Goal: Information Seeking & Learning: Learn about a topic

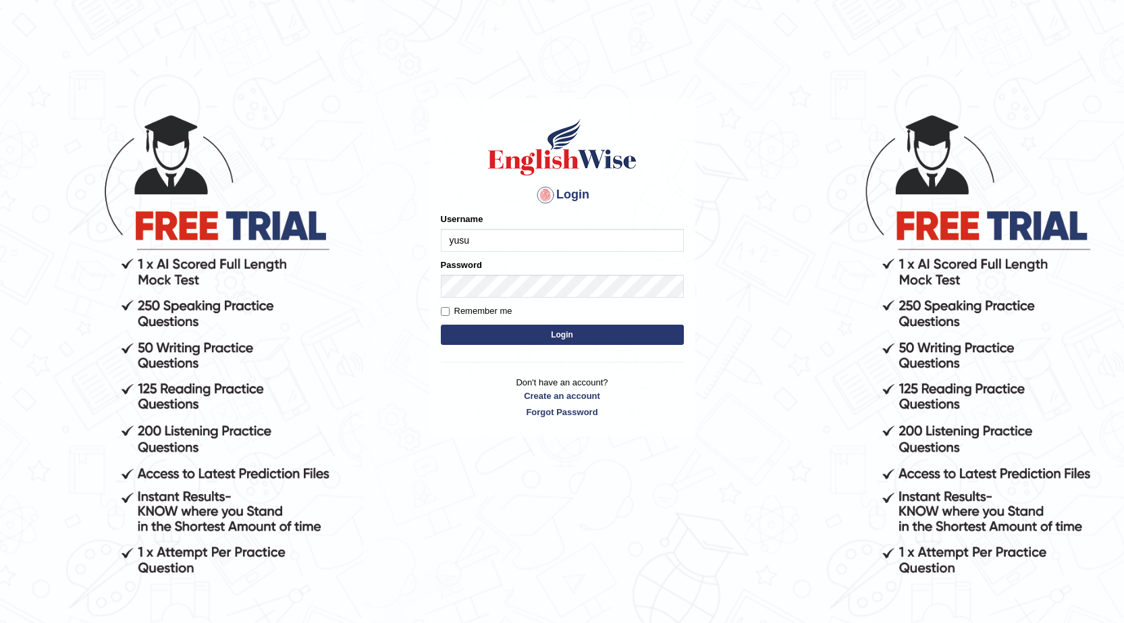
type input "YUSUF123"
click at [443, 313] on input "Remember me" at bounding box center [445, 311] width 9 height 9
checkbox input "true"
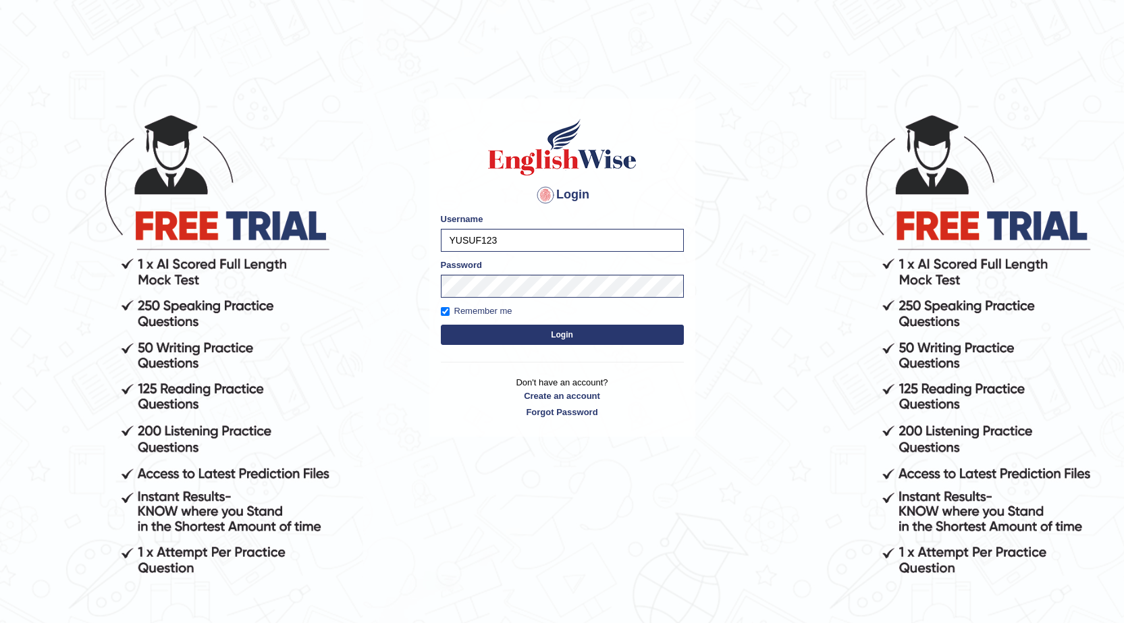
click at [497, 331] on button "Login" at bounding box center [562, 335] width 243 height 20
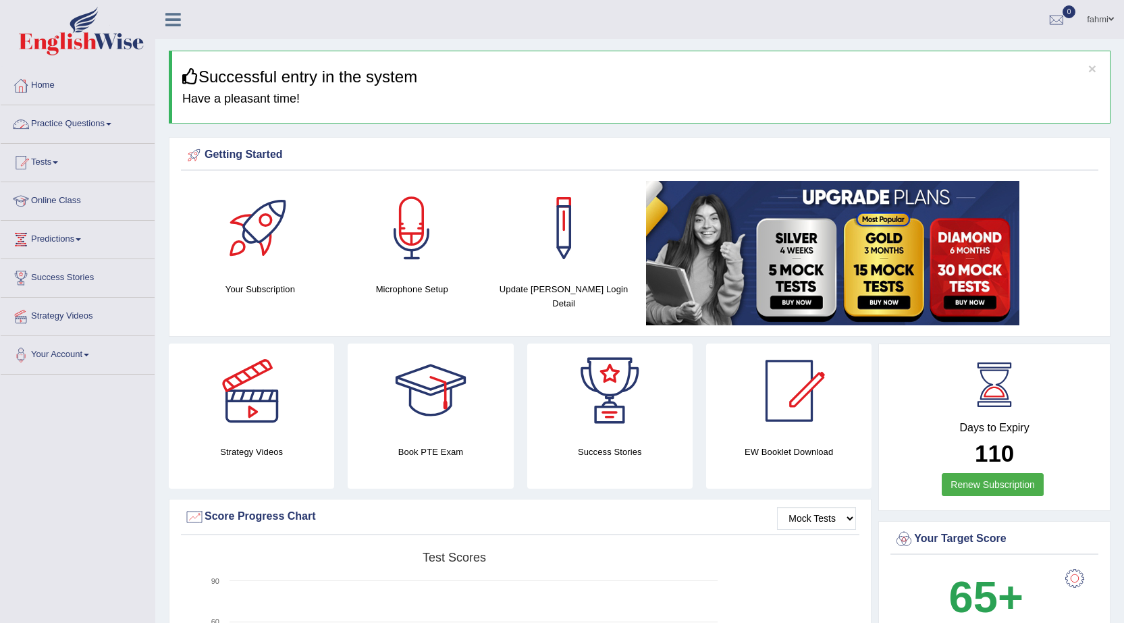
click at [108, 128] on link "Practice Questions" at bounding box center [78, 122] width 154 height 34
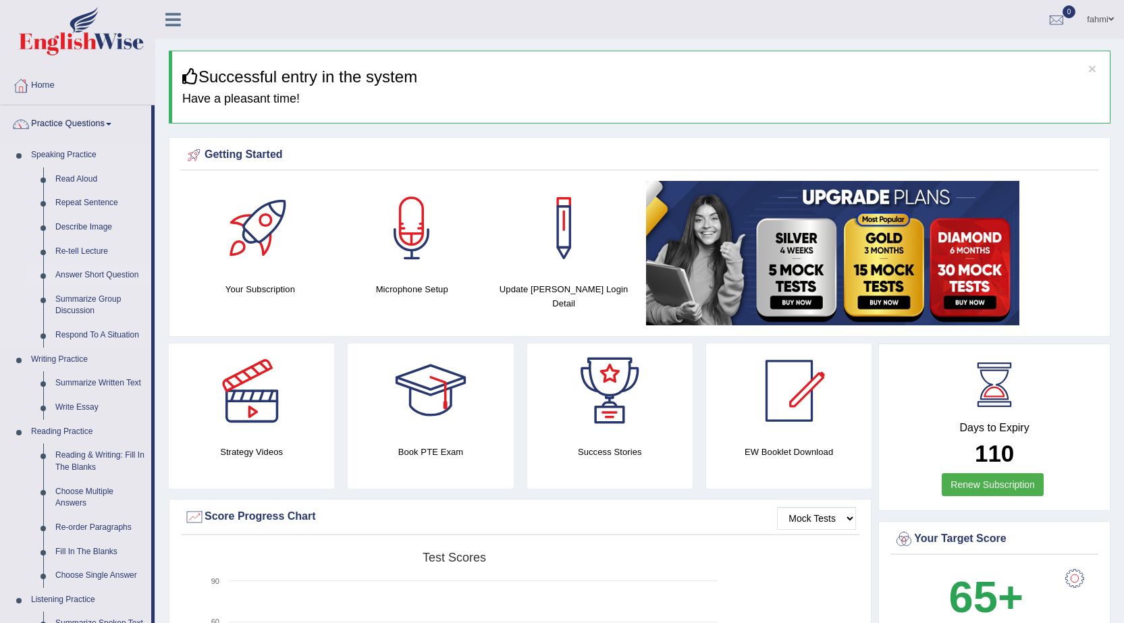
click at [92, 274] on link "Answer Short Question" at bounding box center [100, 275] width 102 height 24
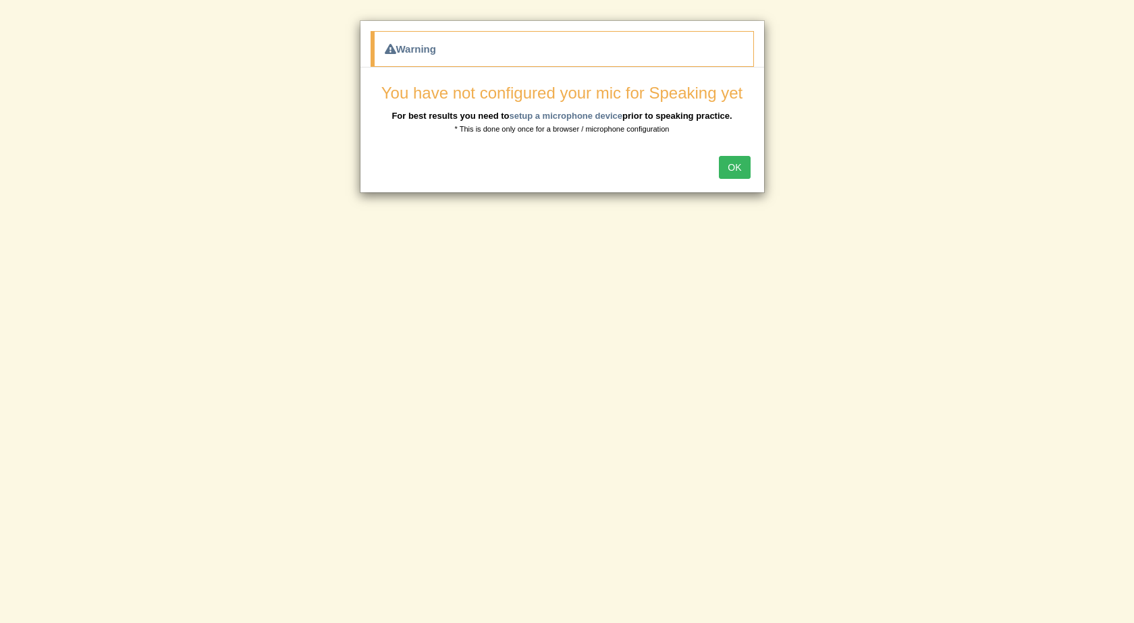
click at [731, 171] on button "OK" at bounding box center [734, 167] width 31 height 23
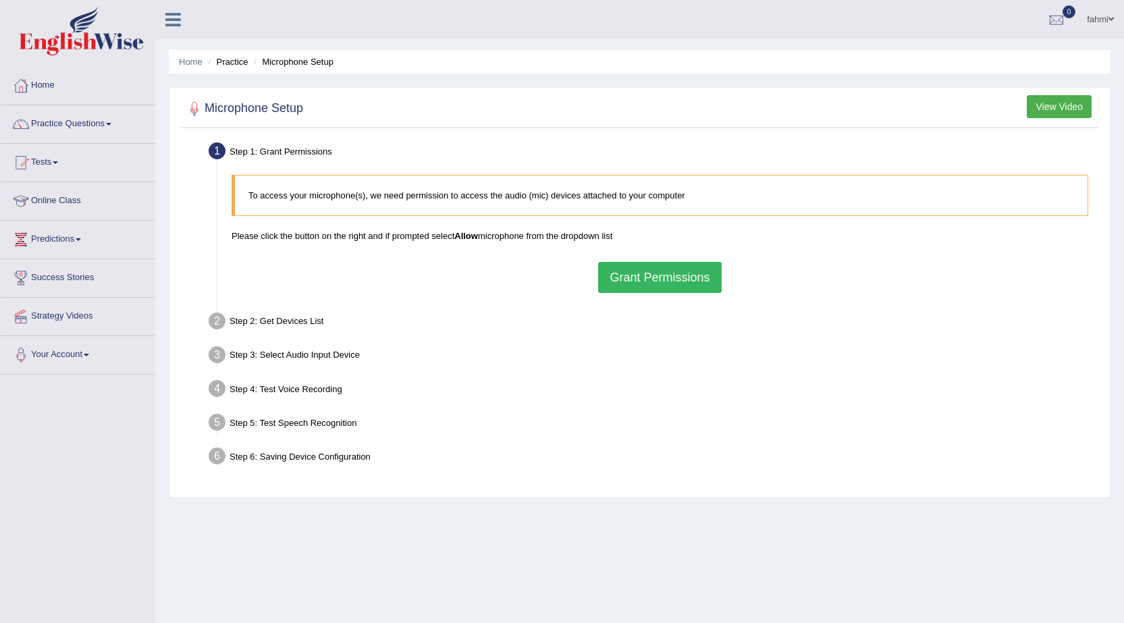
click at [661, 292] on button "Grant Permissions" at bounding box center [659, 277] width 123 height 31
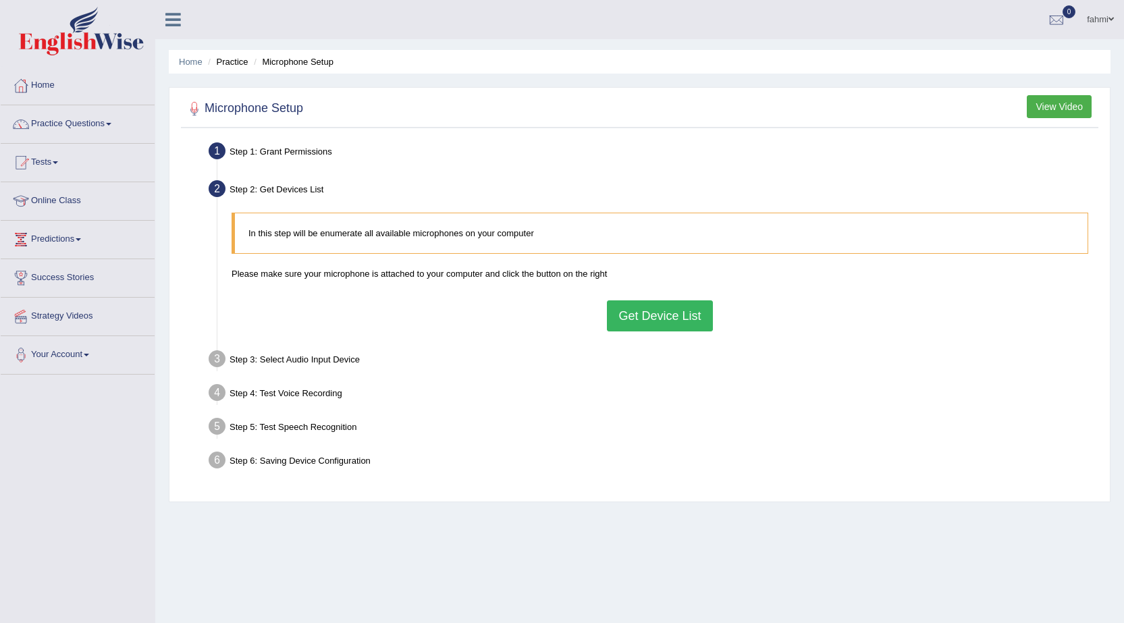
click at [111, 124] on span at bounding box center [108, 124] width 5 height 3
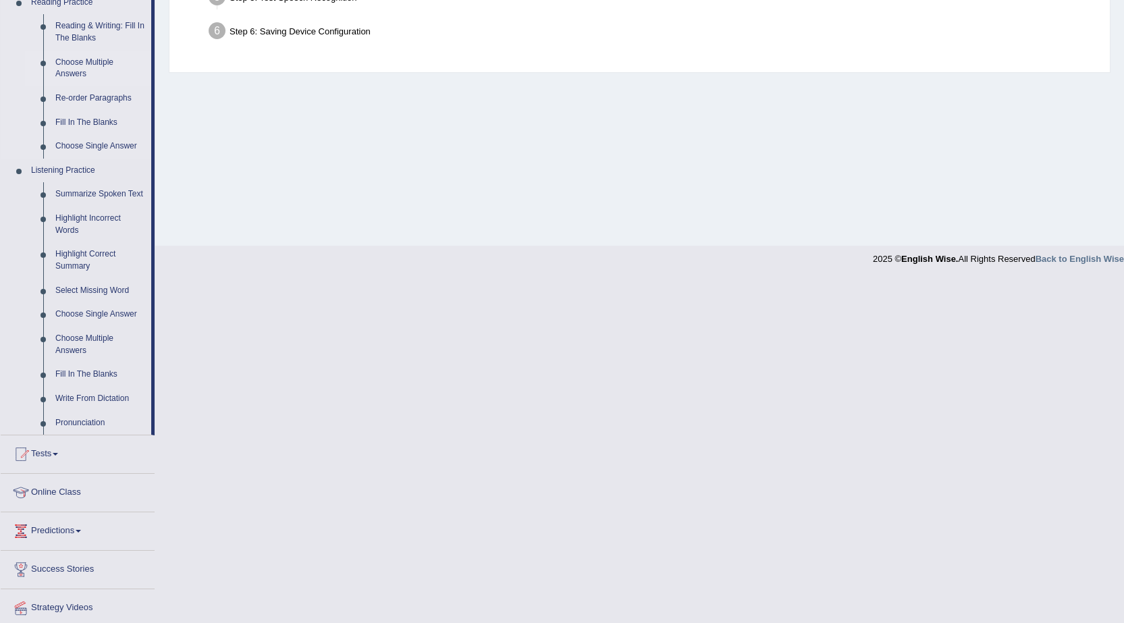
scroll to position [405, 0]
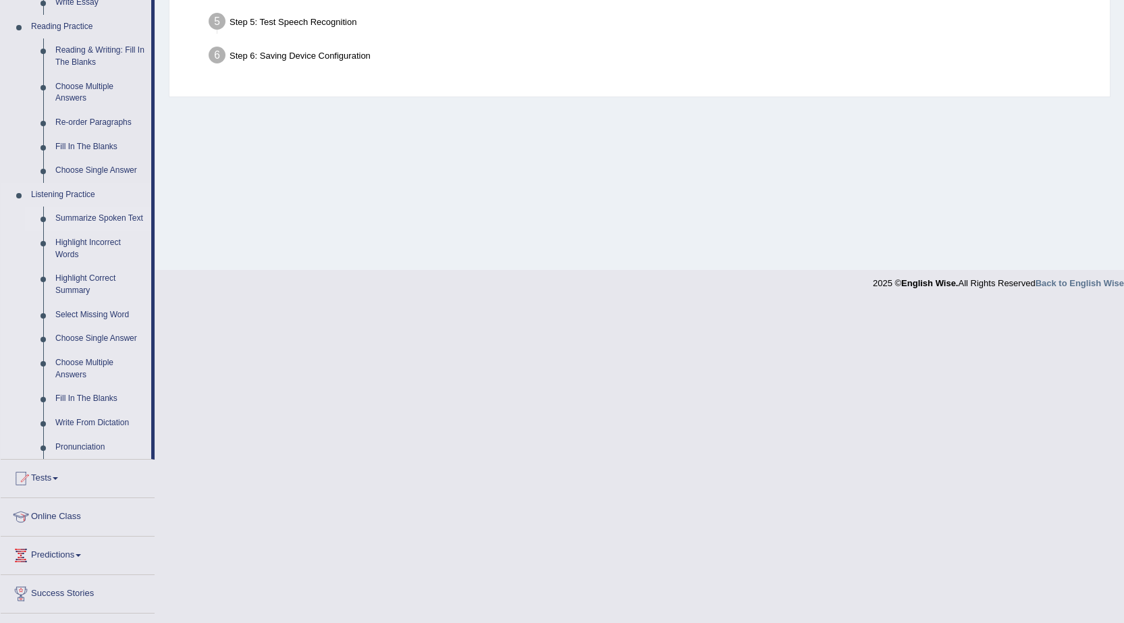
click at [88, 221] on link "Summarize Spoken Text" at bounding box center [100, 219] width 102 height 24
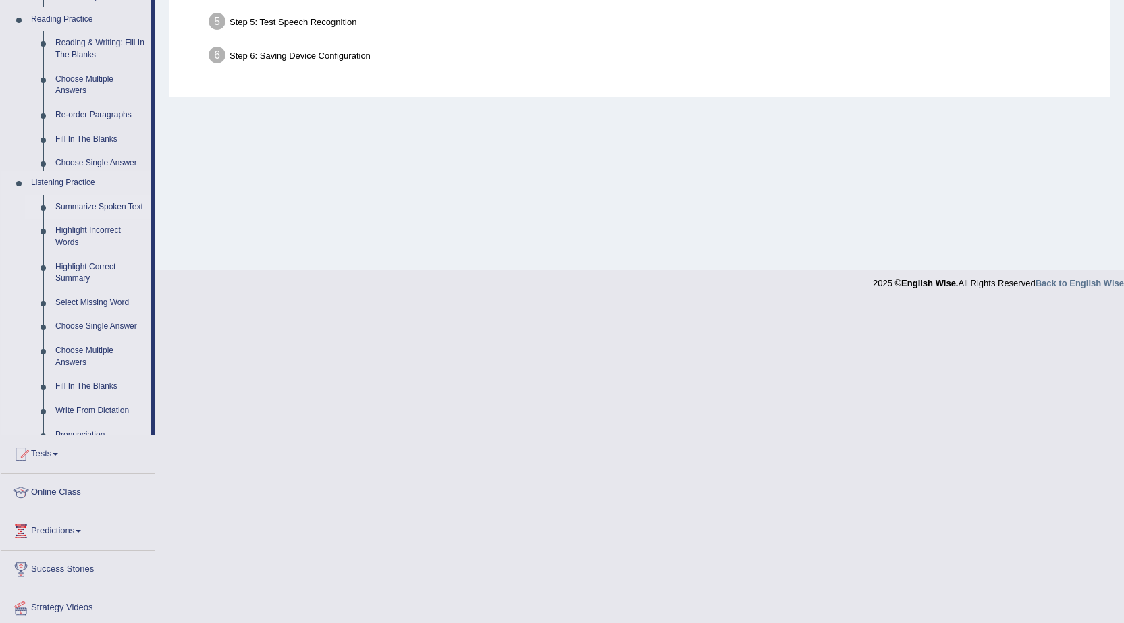
scroll to position [86, 0]
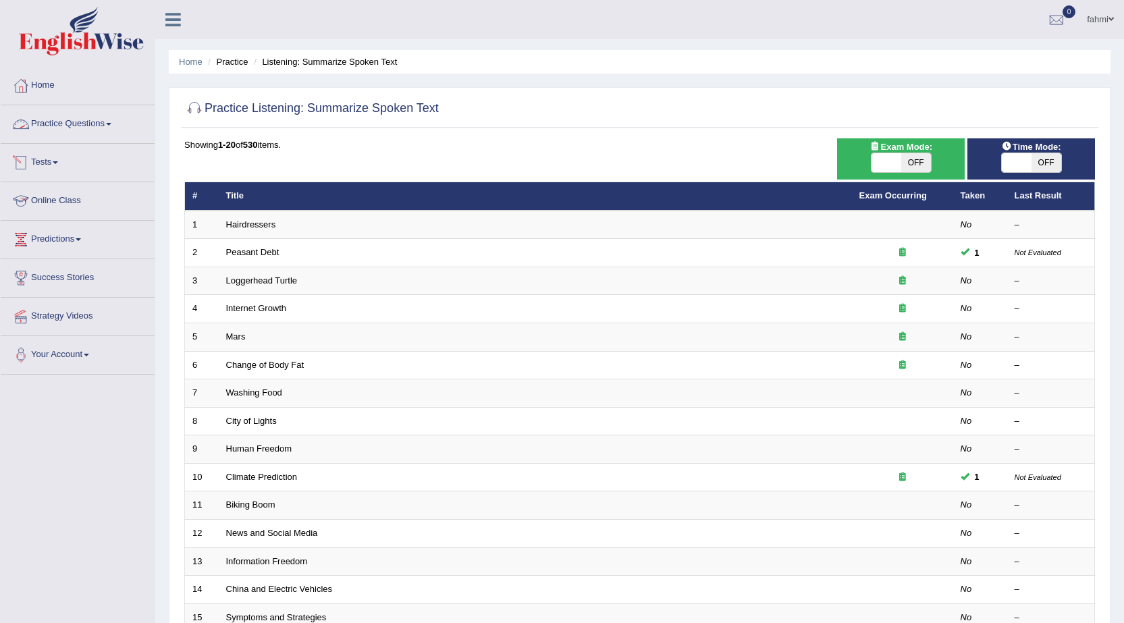
click at [74, 119] on link "Practice Questions" at bounding box center [78, 122] width 154 height 34
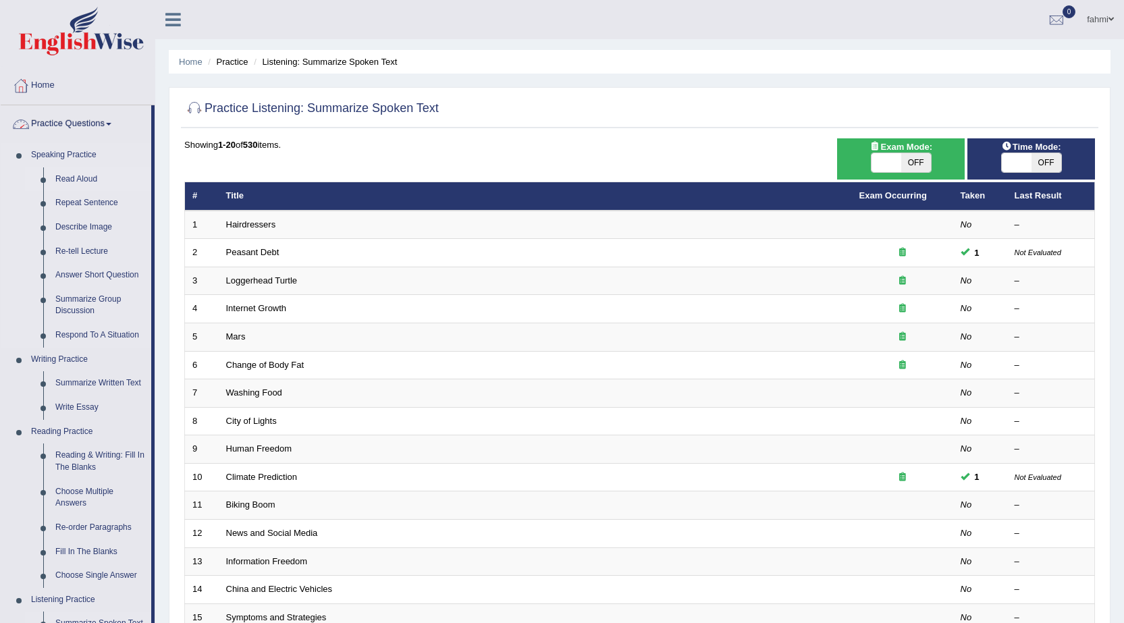
click at [67, 176] on link "Read Aloud" at bounding box center [100, 179] width 102 height 24
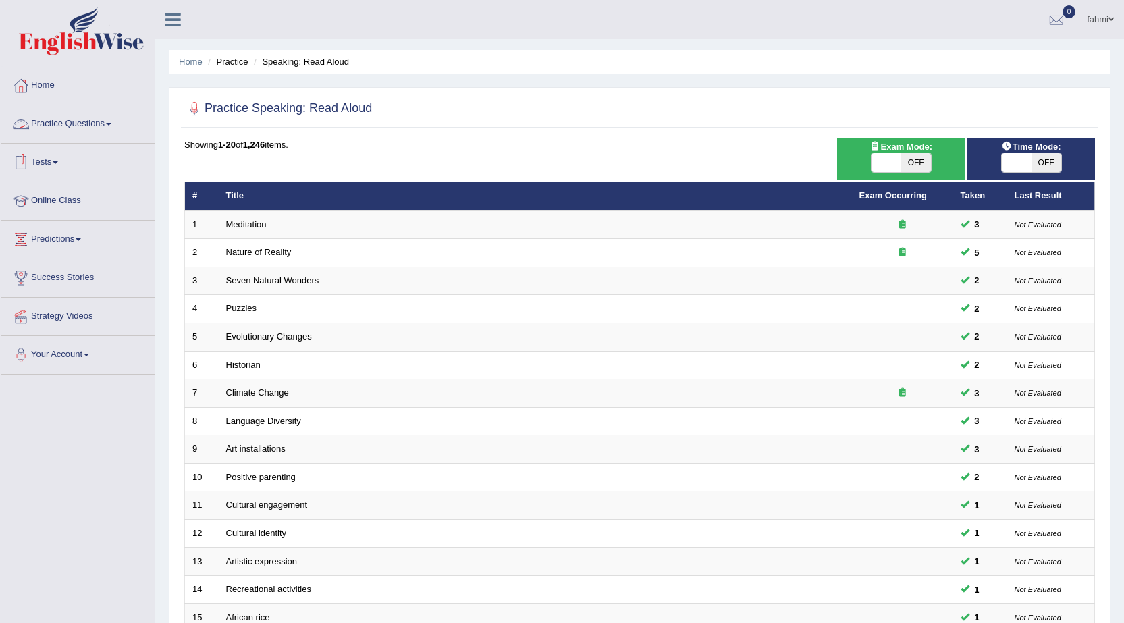
click at [99, 124] on link "Practice Questions" at bounding box center [78, 122] width 154 height 34
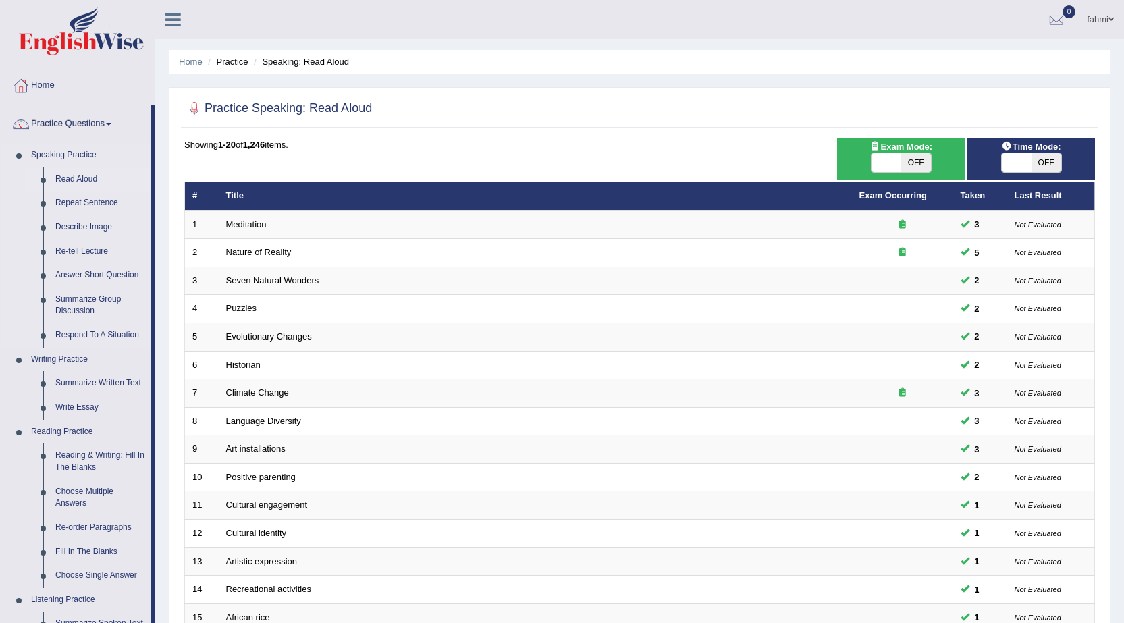
click at [88, 173] on link "Read Aloud" at bounding box center [100, 179] width 102 height 24
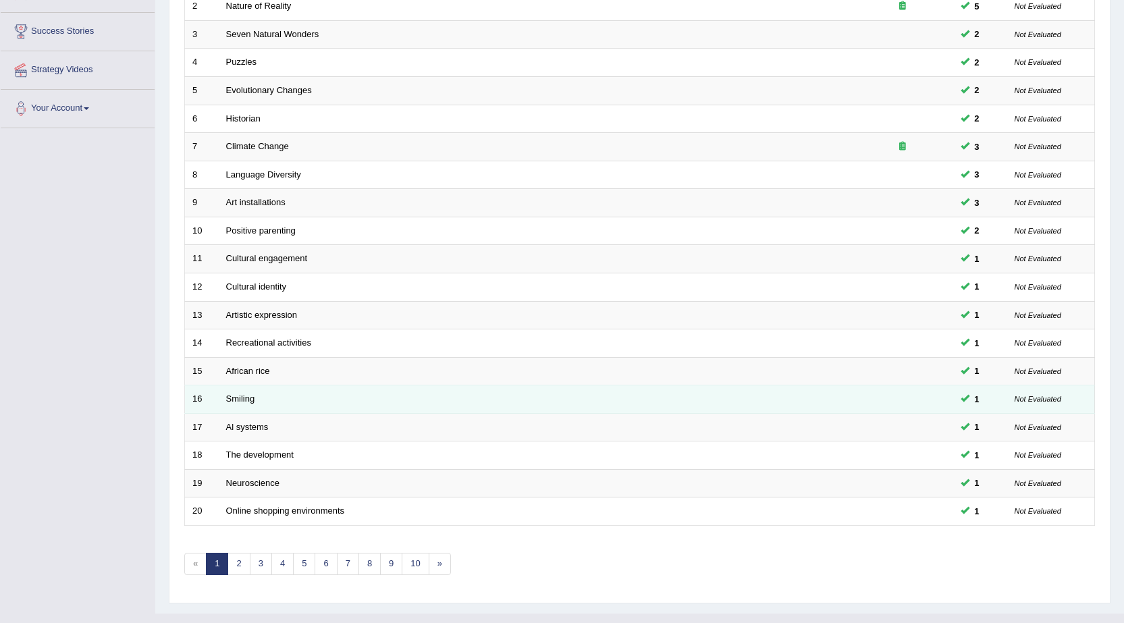
scroll to position [271, 0]
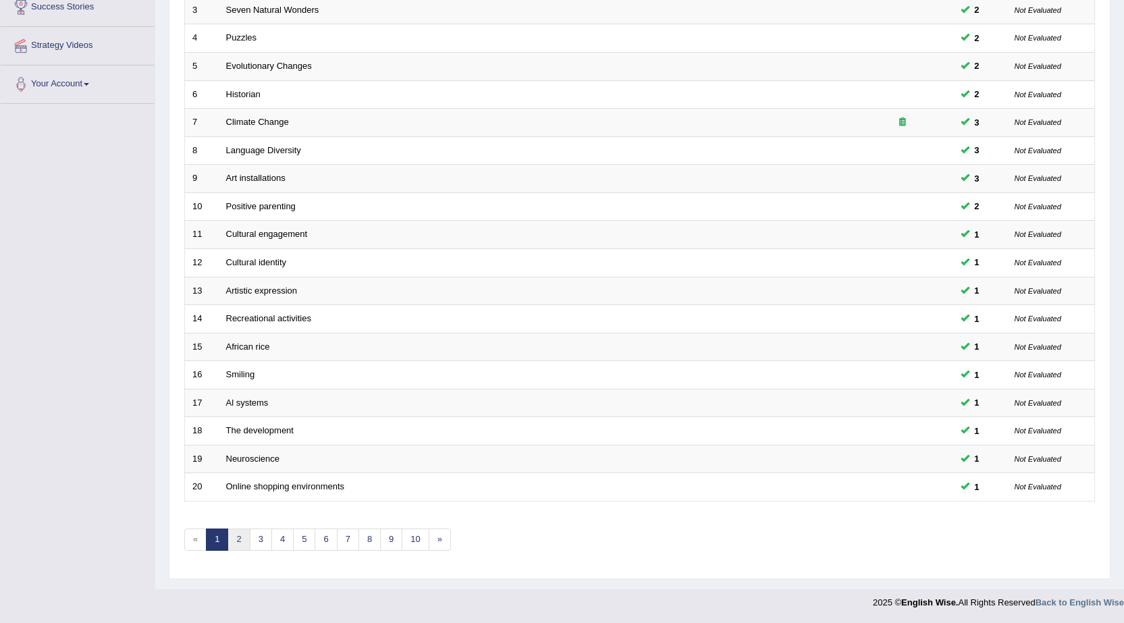
click at [234, 536] on link "2" at bounding box center [238, 539] width 22 height 22
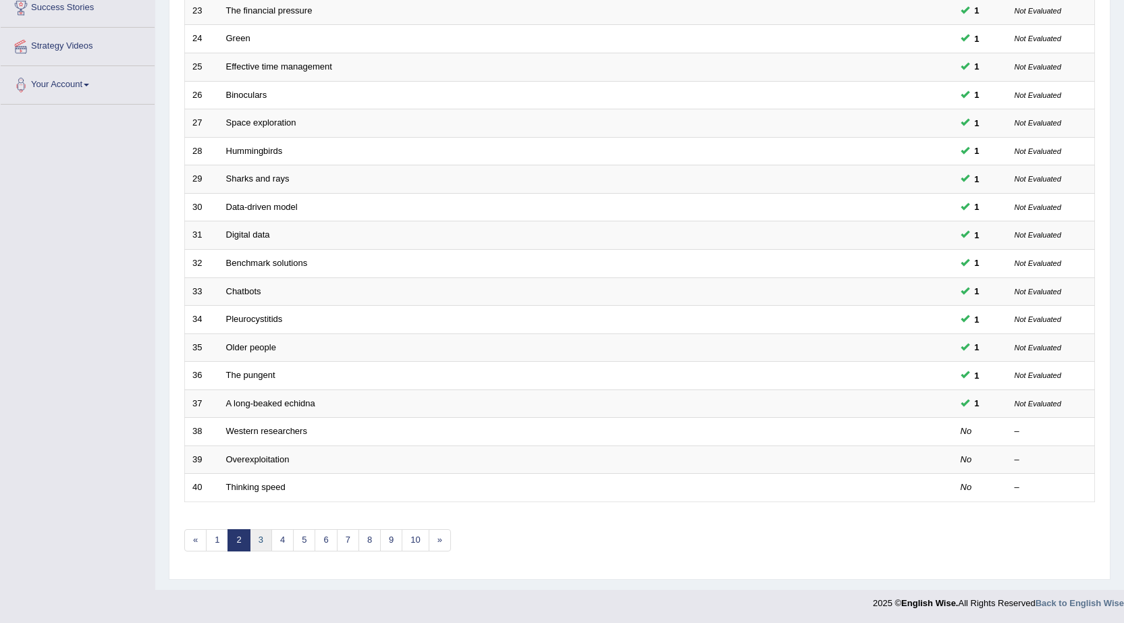
click at [264, 545] on link "3" at bounding box center [261, 540] width 22 height 22
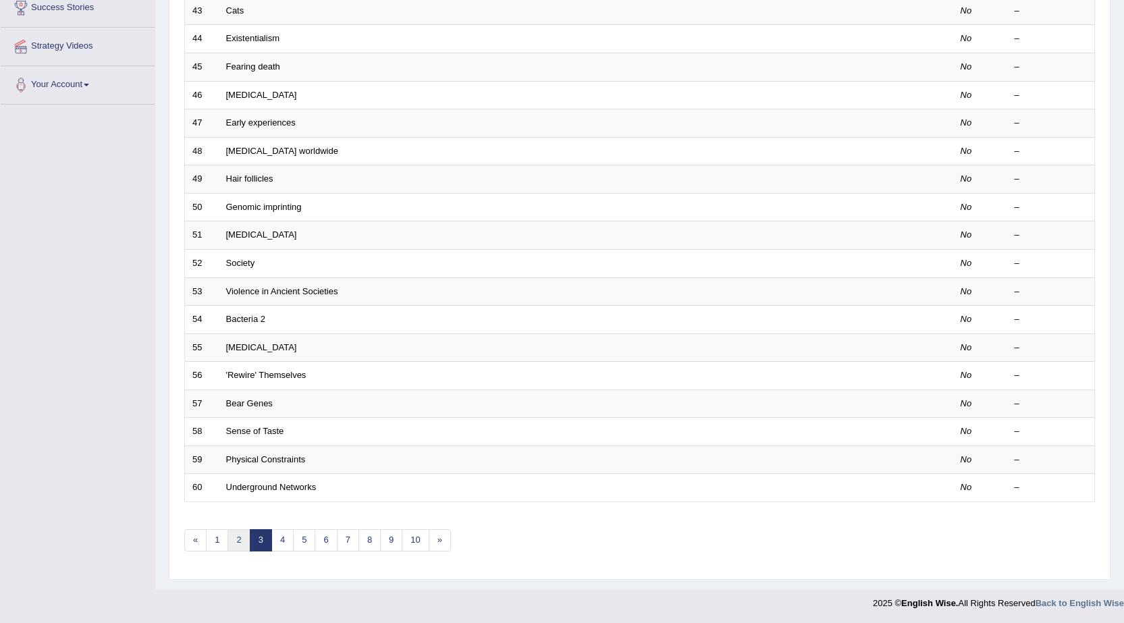
click at [245, 540] on link "2" at bounding box center [238, 540] width 22 height 22
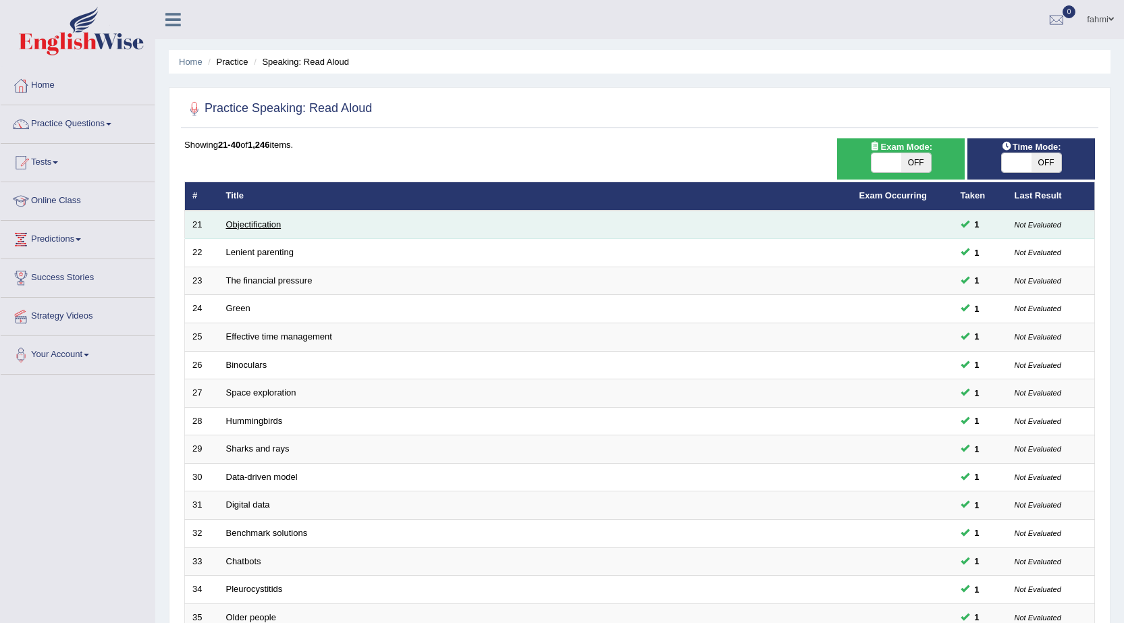
click at [252, 228] on link "Objectification" at bounding box center [253, 224] width 55 height 10
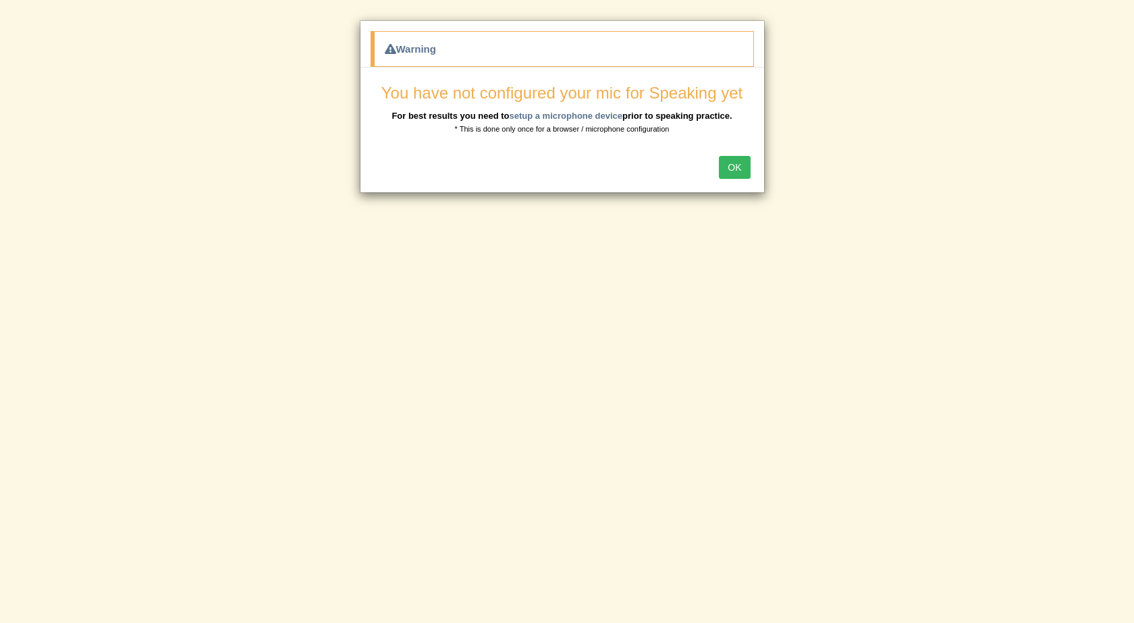
click at [724, 169] on button "OK" at bounding box center [734, 167] width 31 height 23
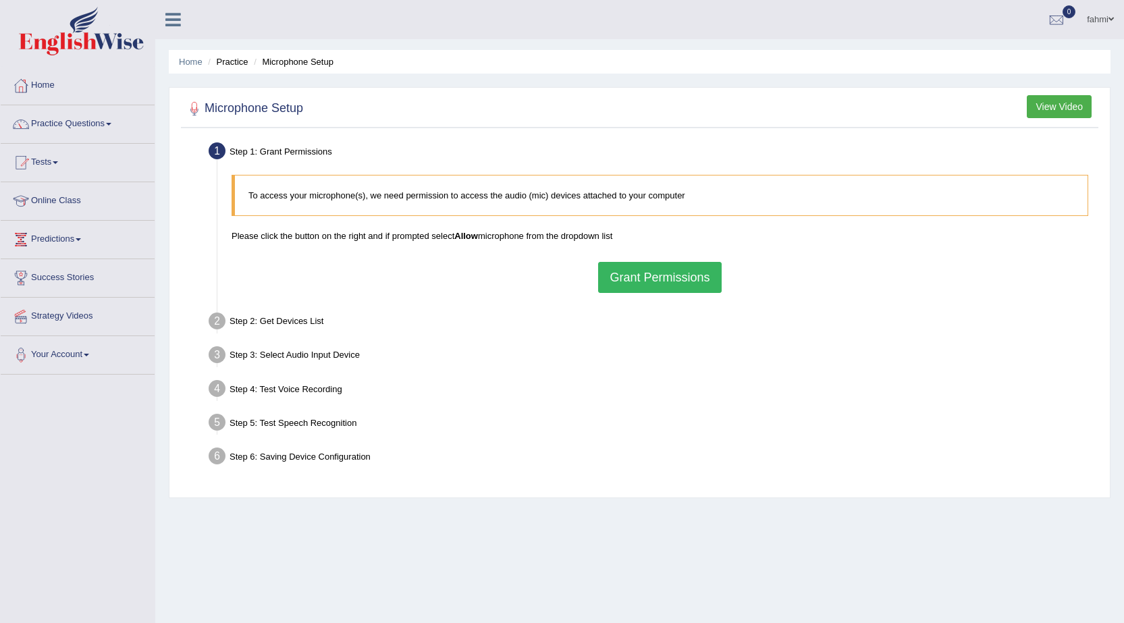
click at [676, 281] on button "Grant Permissions" at bounding box center [659, 277] width 123 height 31
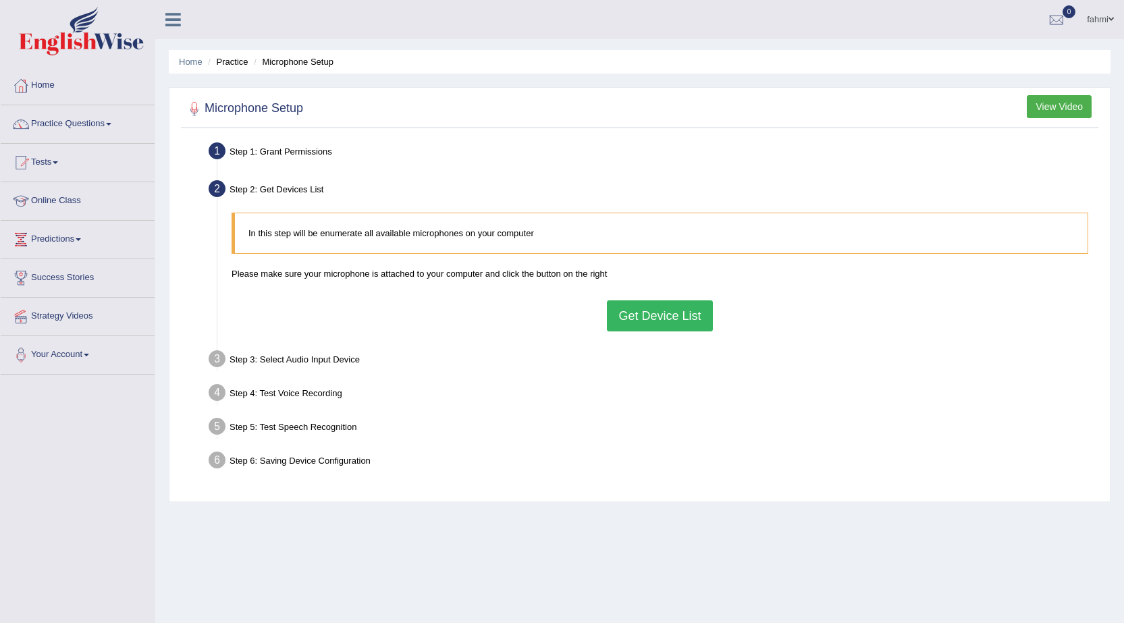
click at [630, 302] on button "Get Device List" at bounding box center [659, 315] width 105 height 31
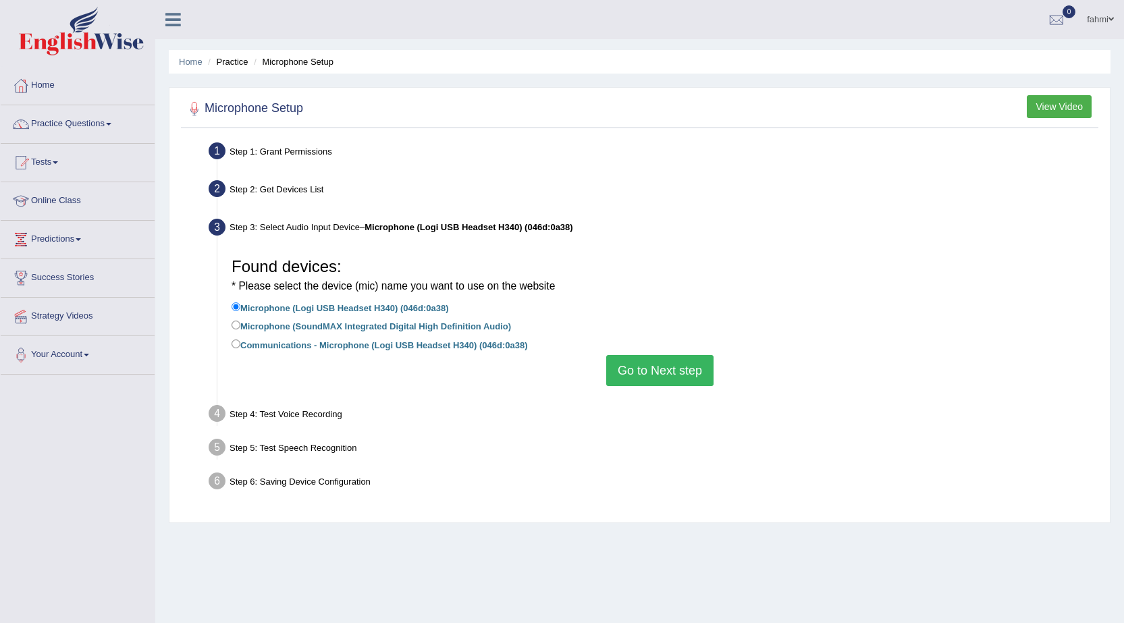
click at [674, 372] on button "Go to Next step" at bounding box center [659, 370] width 107 height 31
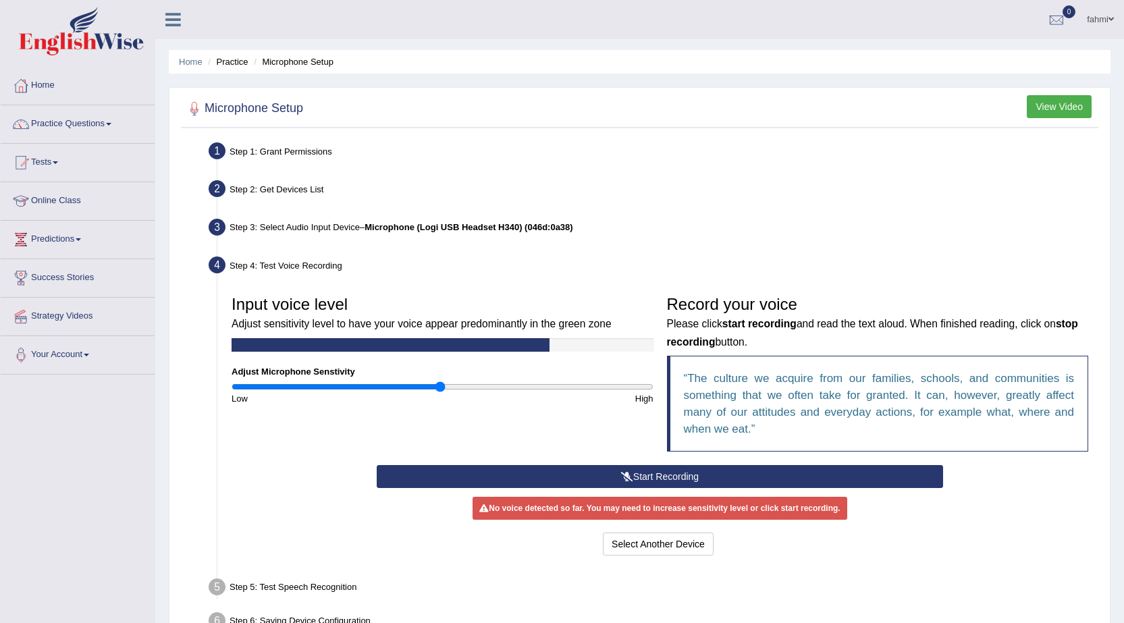
click at [683, 481] on button "Start Recording" at bounding box center [660, 476] width 566 height 23
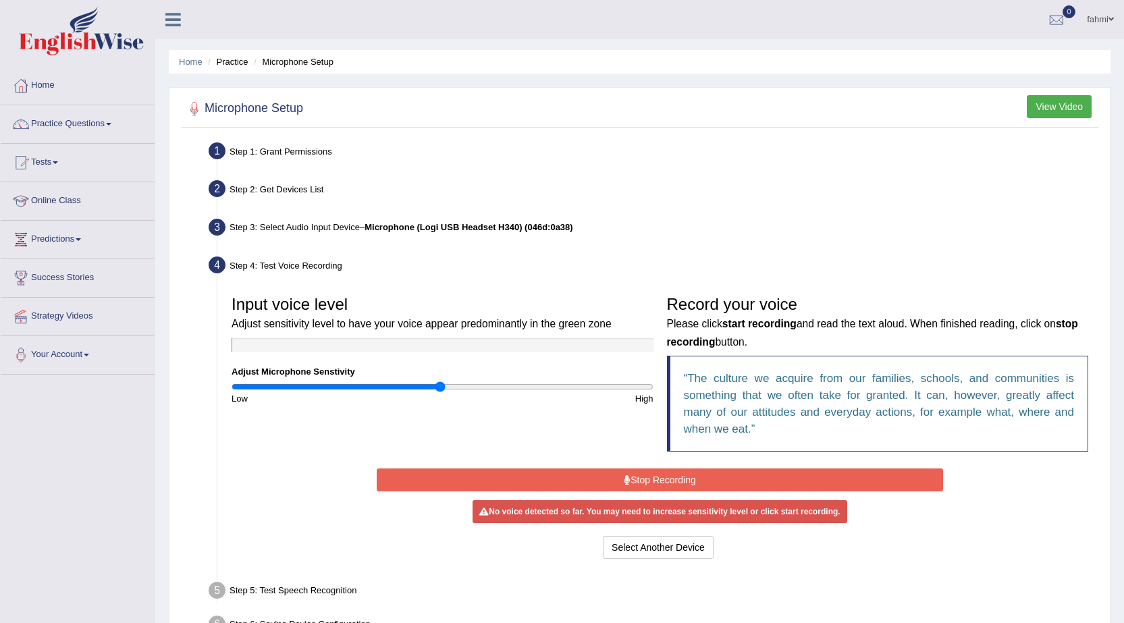
click at [682, 481] on button "Stop Recording" at bounding box center [660, 479] width 566 height 23
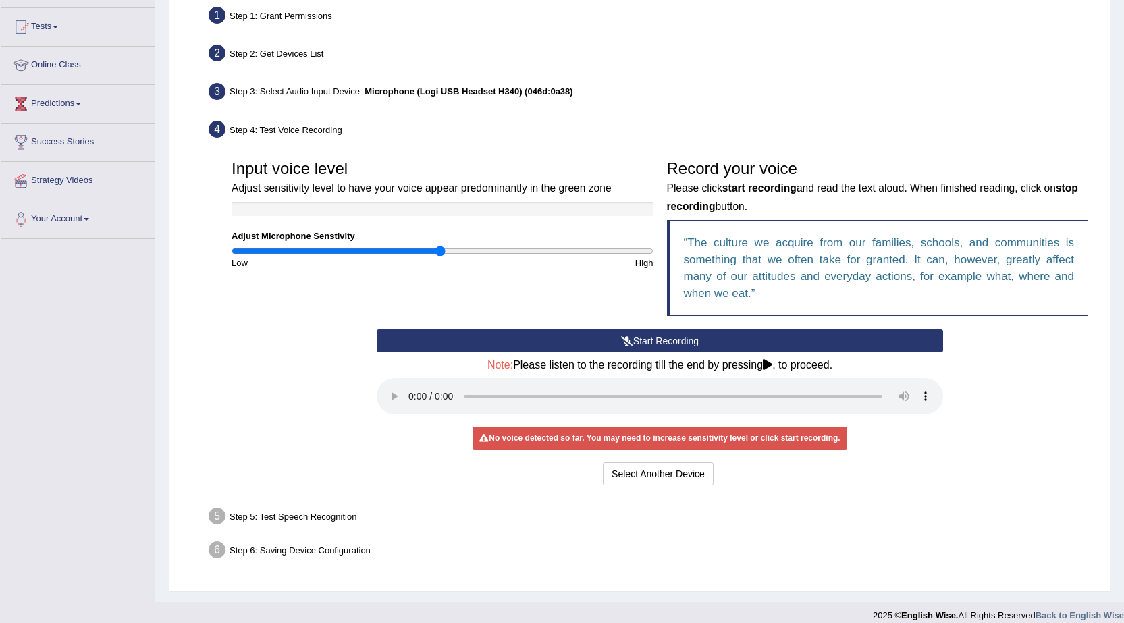
scroll to position [148, 0]
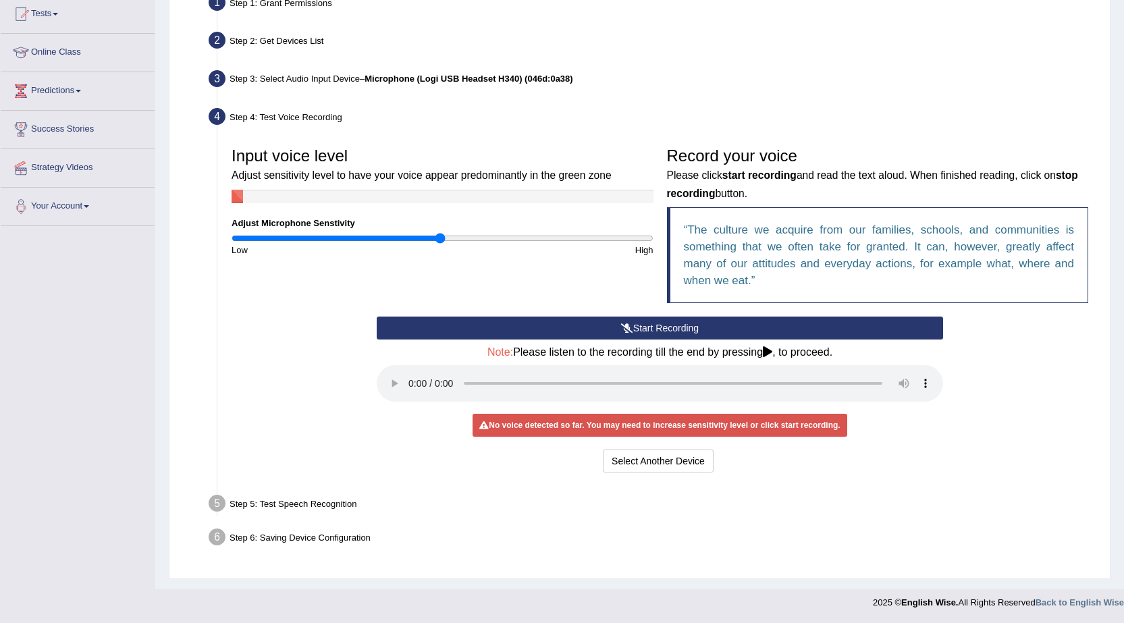
click at [599, 337] on button "Start Recording" at bounding box center [660, 328] width 566 height 23
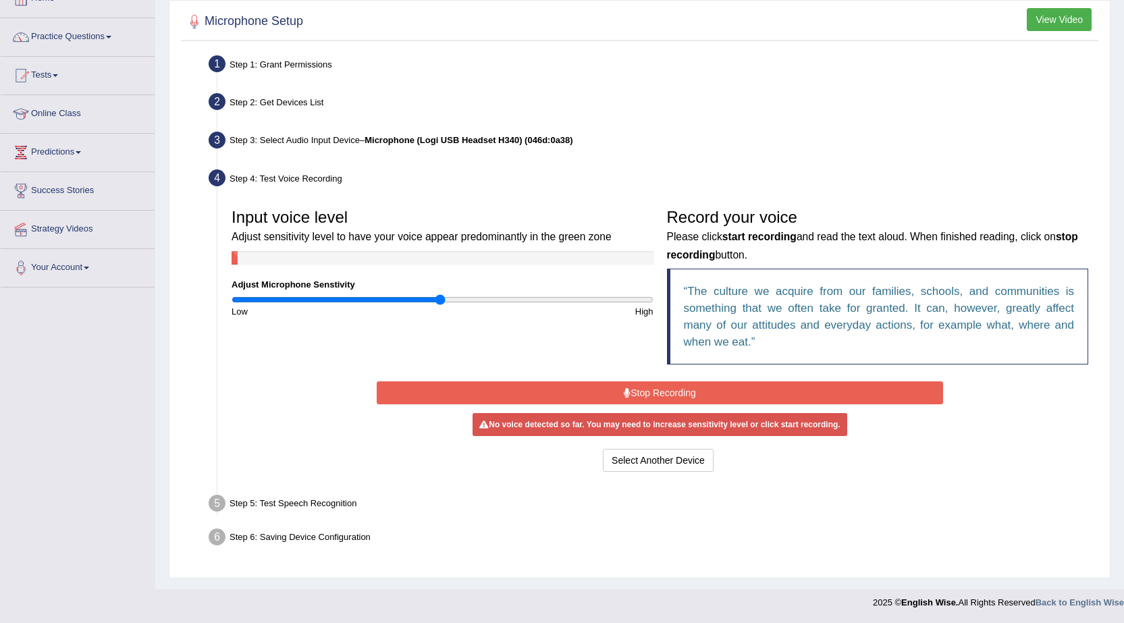
scroll to position [87, 0]
click at [548, 381] on button "Stop Recording" at bounding box center [660, 392] width 566 height 23
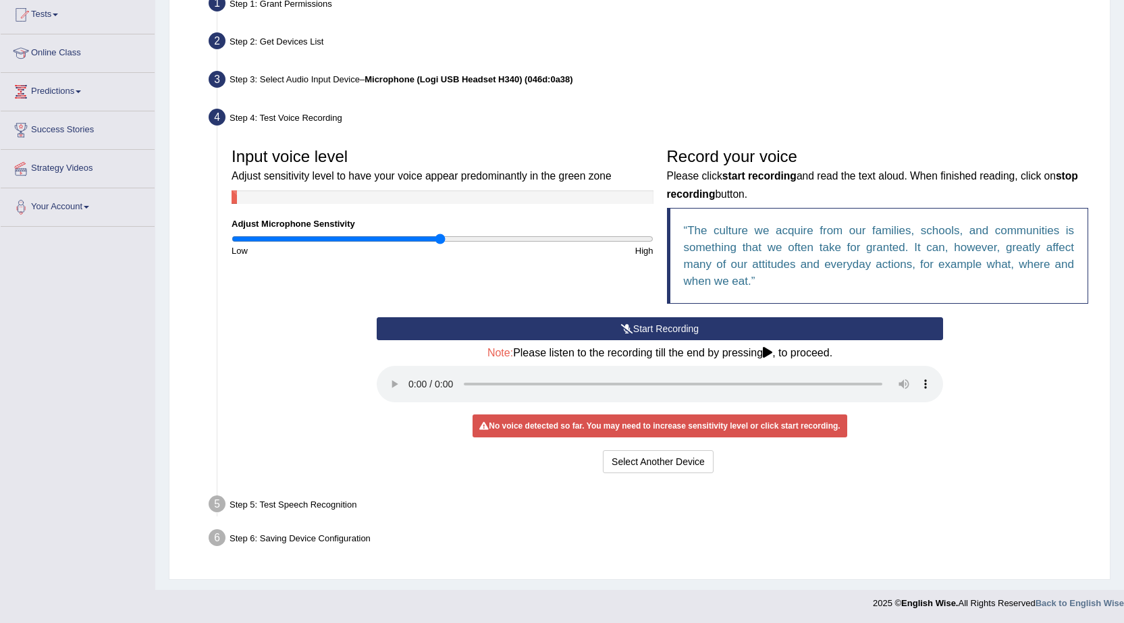
scroll to position [148, 0]
click at [640, 451] on button "Select Another Device" at bounding box center [658, 460] width 111 height 23
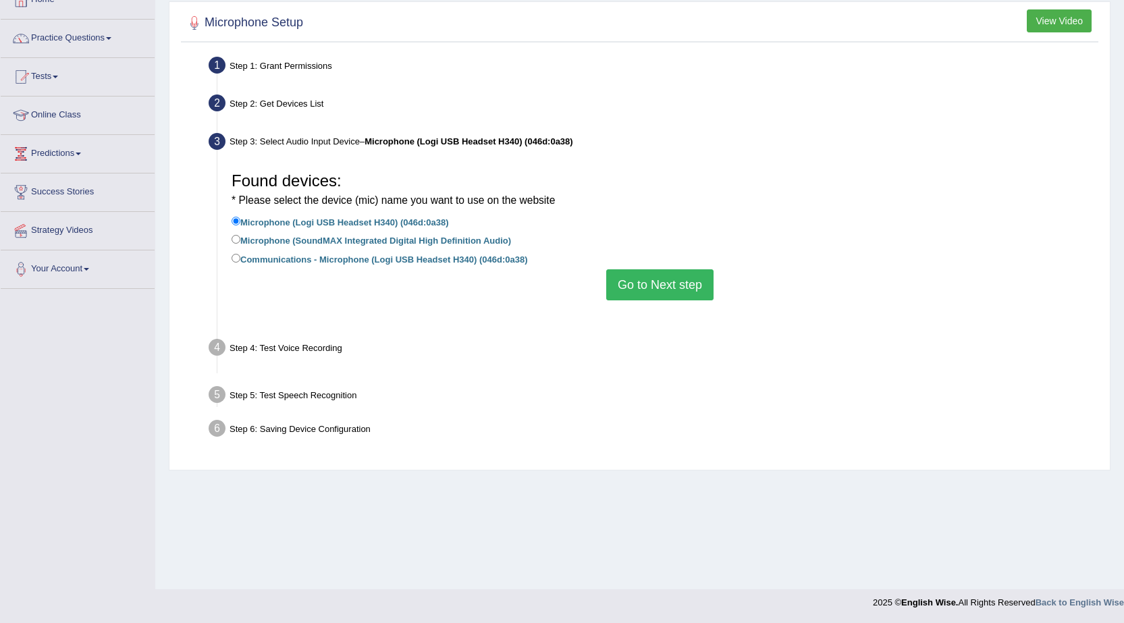
scroll to position [86, 0]
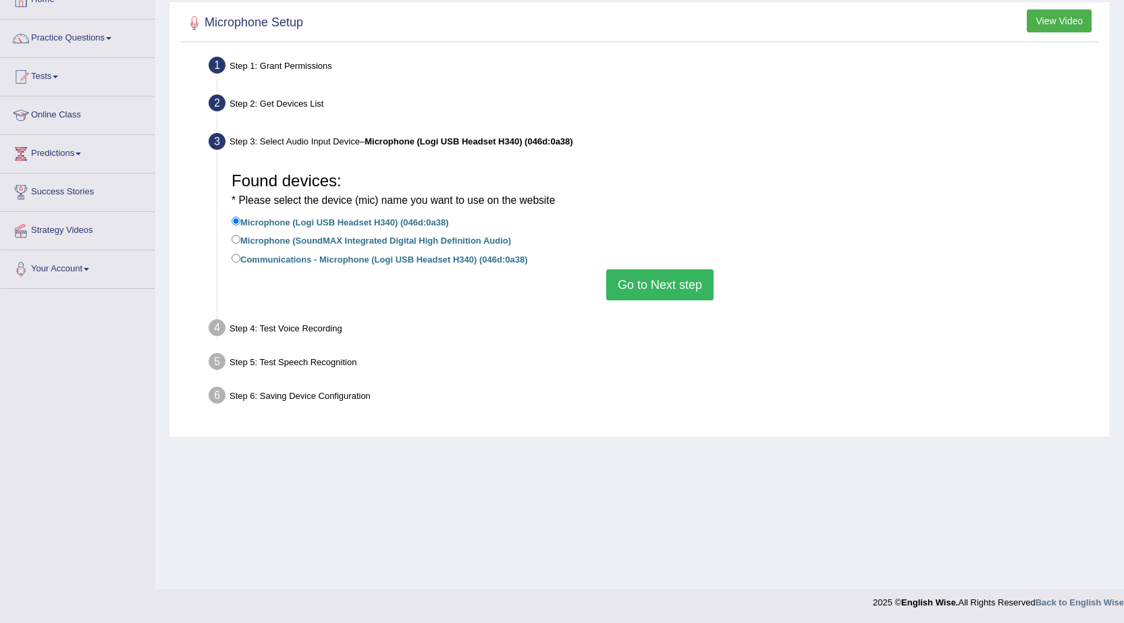
click at [638, 277] on button "Go to Next step" at bounding box center [659, 284] width 107 height 31
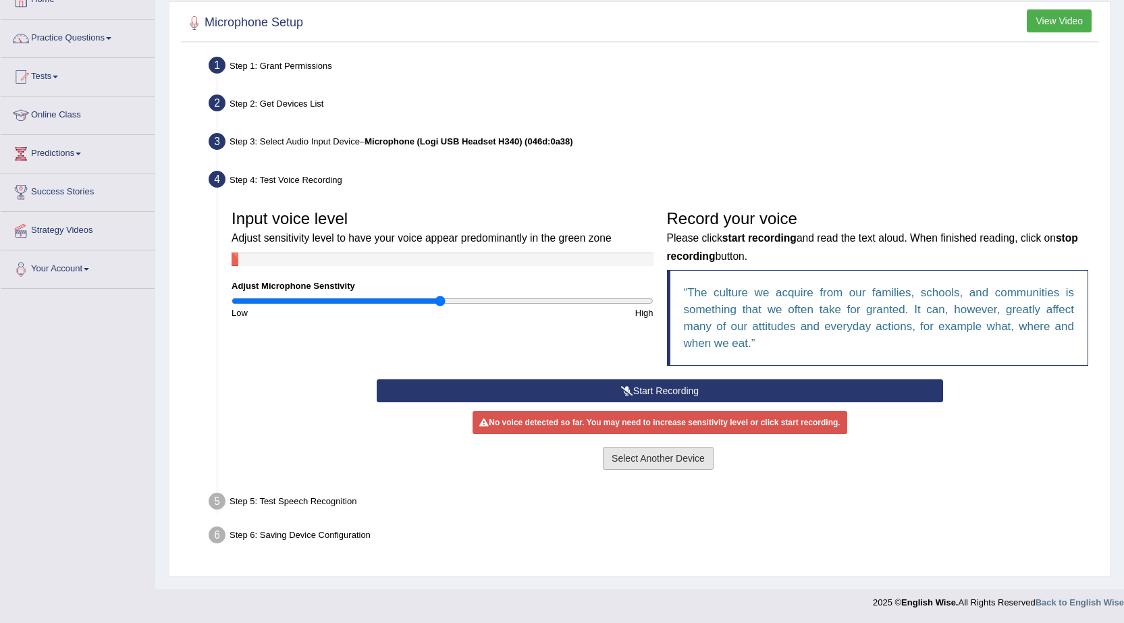
click at [637, 464] on button "Select Another Device" at bounding box center [658, 458] width 111 height 23
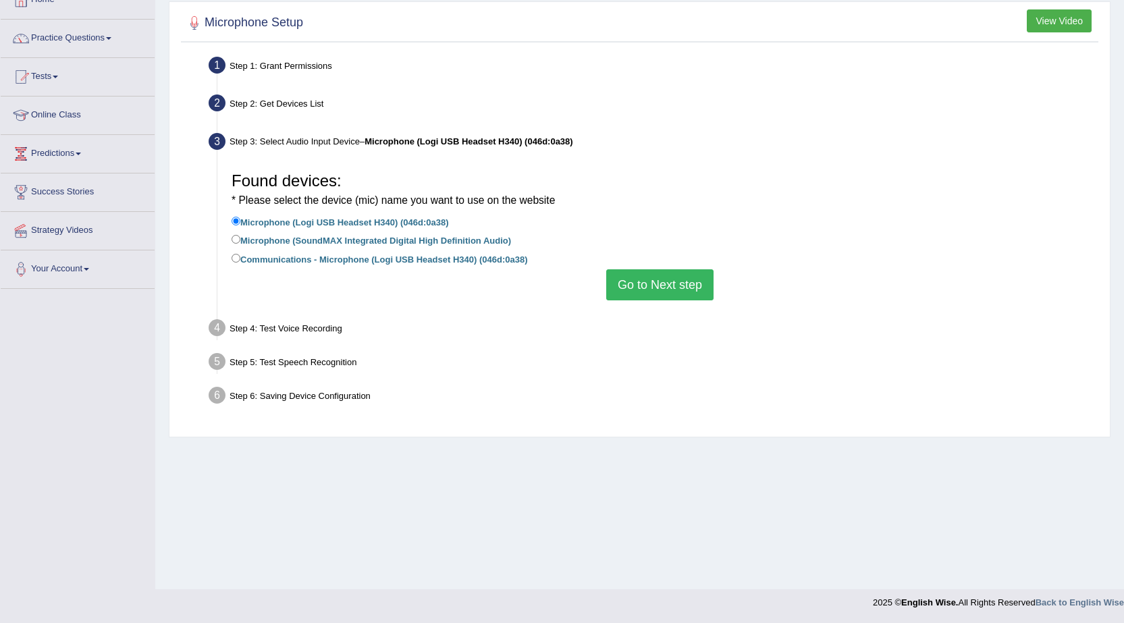
click at [633, 284] on button "Go to Next step" at bounding box center [659, 284] width 107 height 31
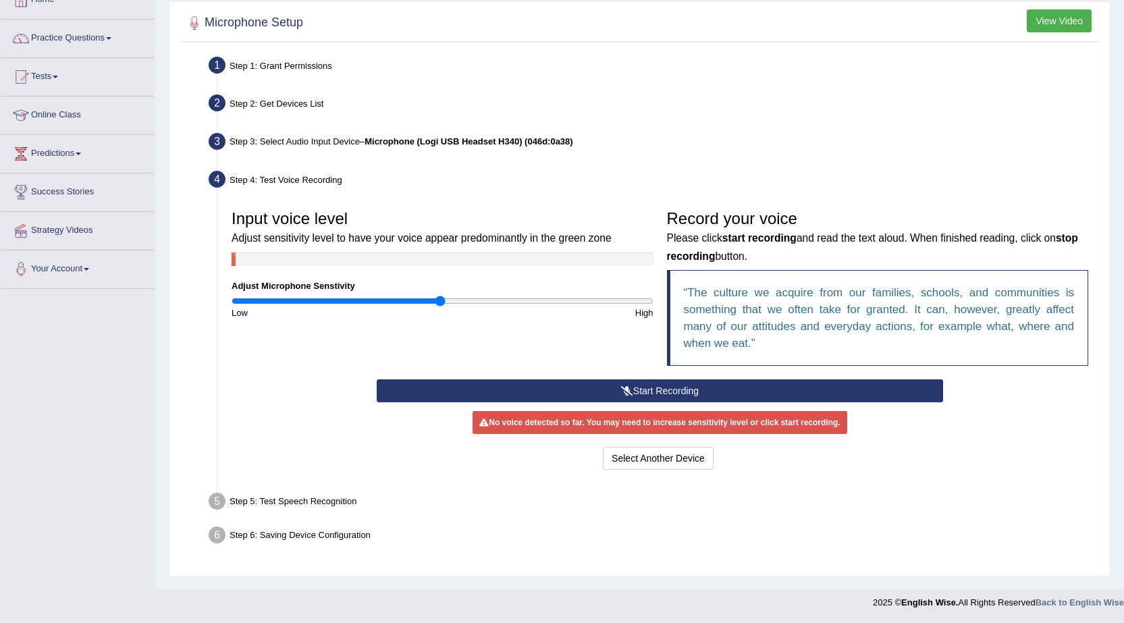
click at [337, 508] on div "Step 5: Test Speech Recognition" at bounding box center [652, 504] width 901 height 30
drag, startPoint x: 240, startPoint y: 426, endPoint x: 302, endPoint y: 458, distance: 69.4
click at [302, 458] on div "Start Recording Stop Recording Note: Please listen to the recording till the en…" at bounding box center [660, 426] width 870 height 94
drag, startPoint x: 333, startPoint y: 491, endPoint x: 333, endPoint y: 505, distance: 13.5
click at [333, 495] on div "Step 5: Test Speech Recognition" at bounding box center [652, 504] width 901 height 30
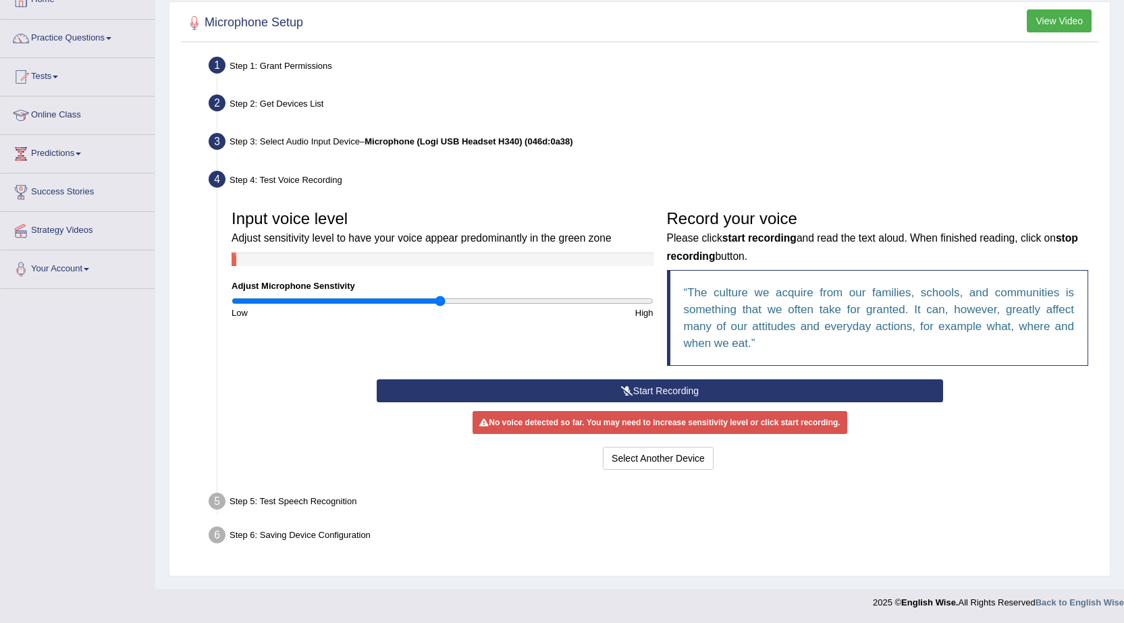
click at [341, 542] on div "Step 6: Saving Device Configuration" at bounding box center [652, 537] width 901 height 30
click at [313, 511] on div "Step 5: Test Speech Recognition" at bounding box center [652, 504] width 901 height 30
click at [1055, 15] on button "View Video" at bounding box center [1058, 20] width 65 height 23
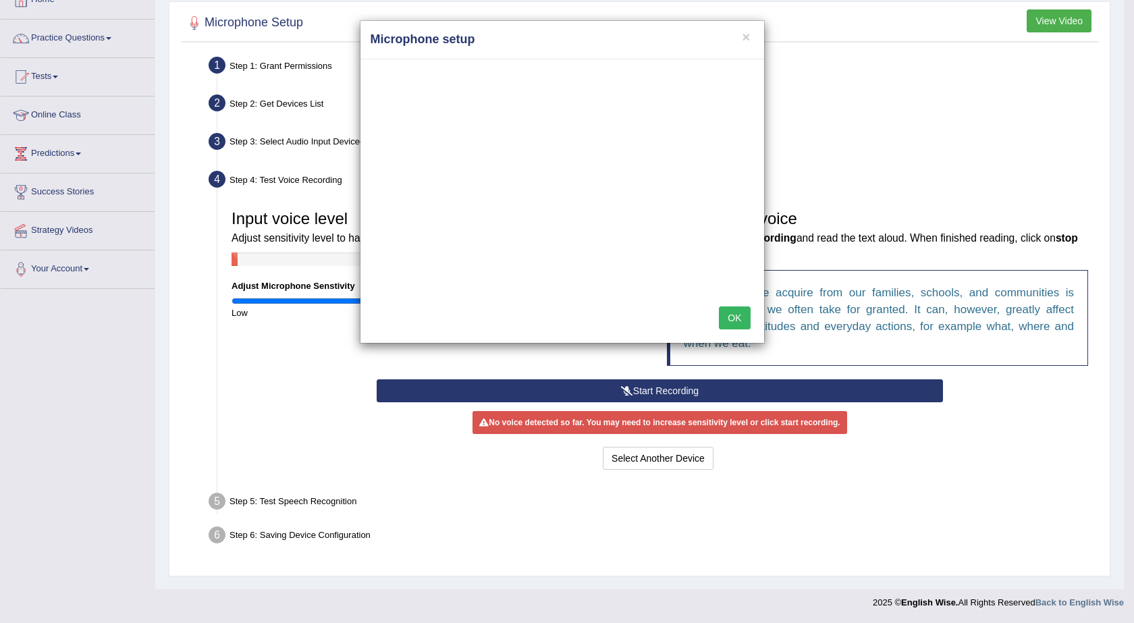
click at [750, 38] on h4 "Microphone setup" at bounding box center [562, 40] width 383 height 18
click at [746, 322] on button "OK" at bounding box center [734, 317] width 31 height 23
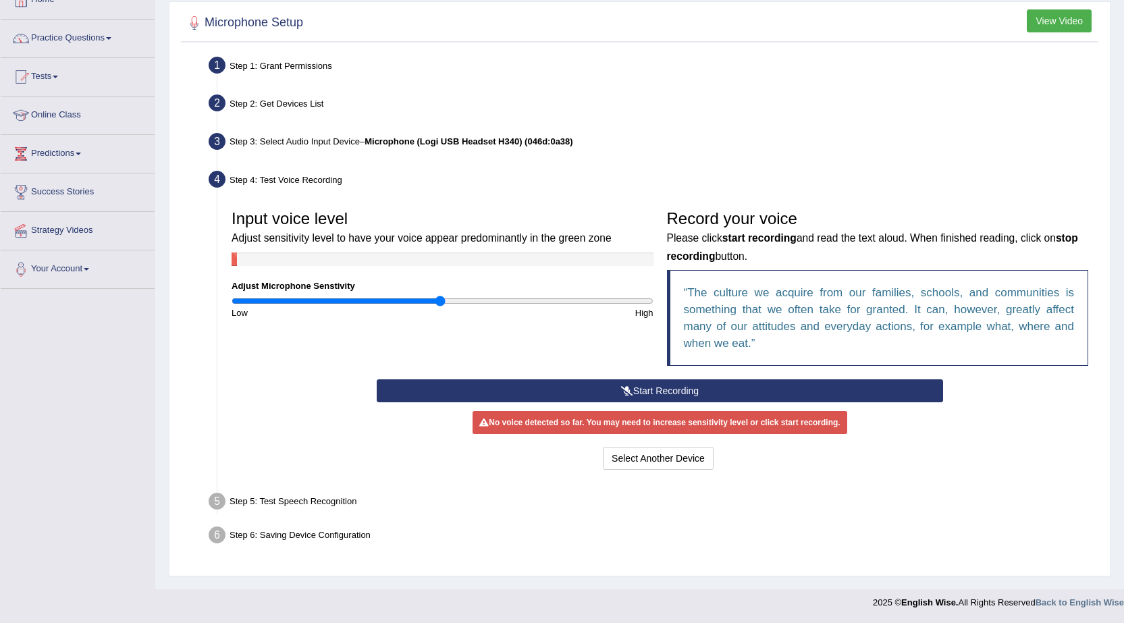
click at [676, 395] on button "Start Recording" at bounding box center [660, 390] width 566 height 23
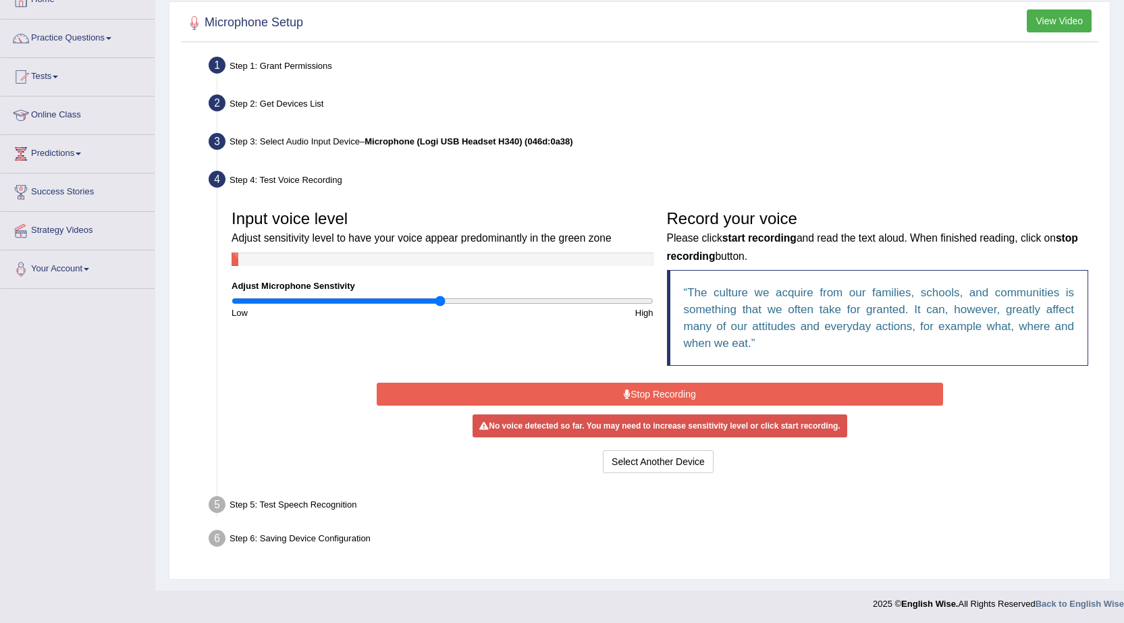
click at [676, 395] on button "Stop Recording" at bounding box center [660, 394] width 566 height 23
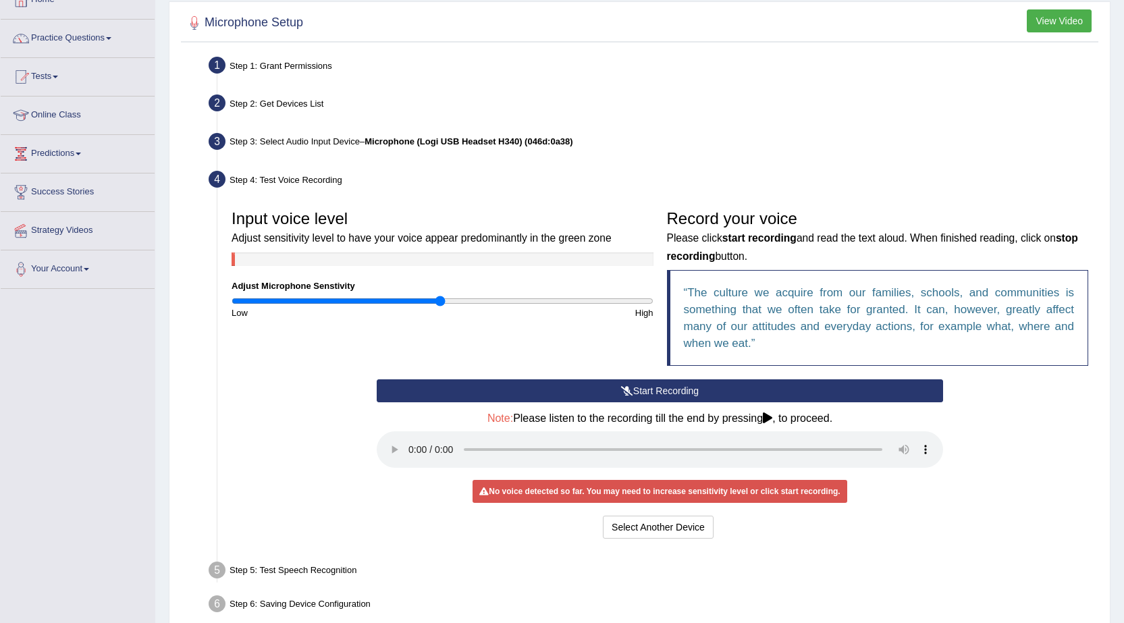
click at [676, 395] on button "Start Recording" at bounding box center [660, 390] width 566 height 23
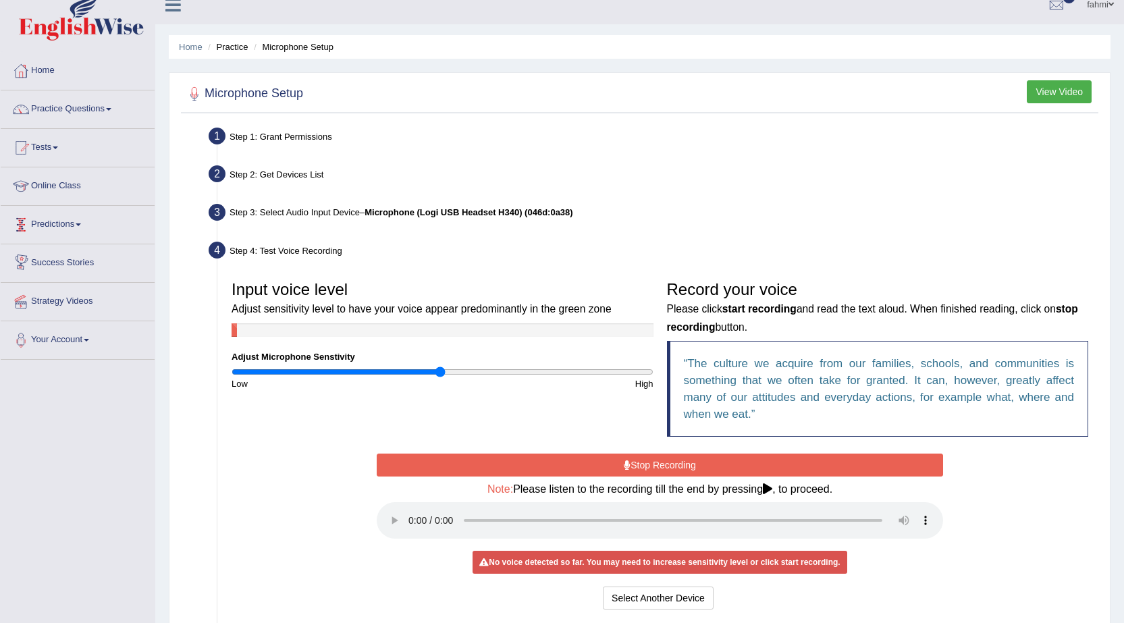
scroll to position [0, 0]
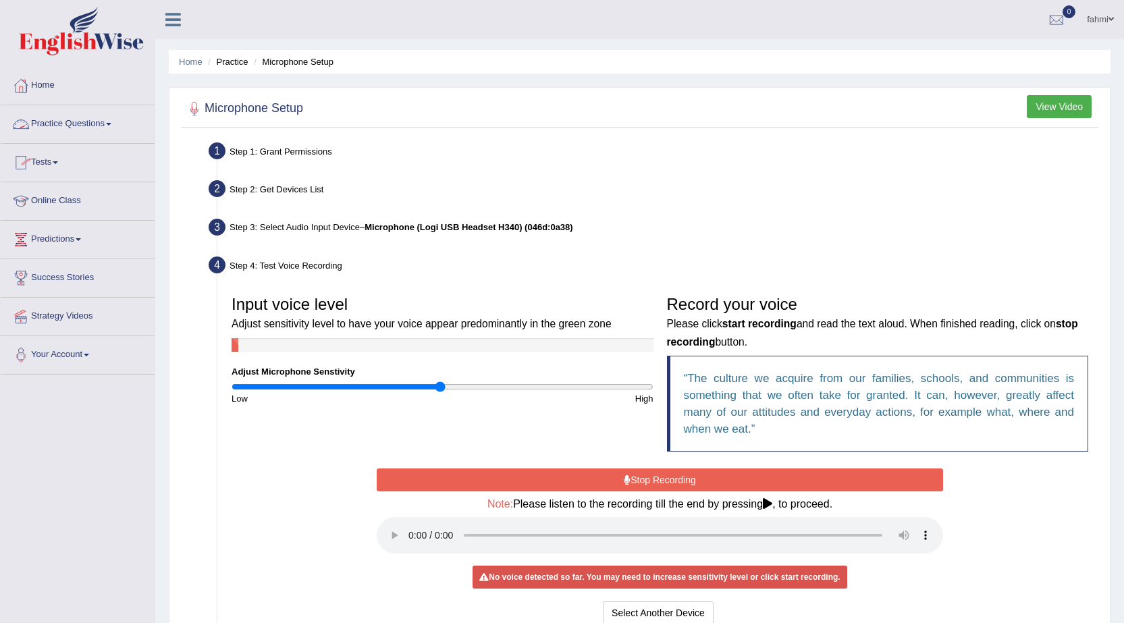
click at [69, 129] on link "Practice Questions" at bounding box center [78, 122] width 154 height 34
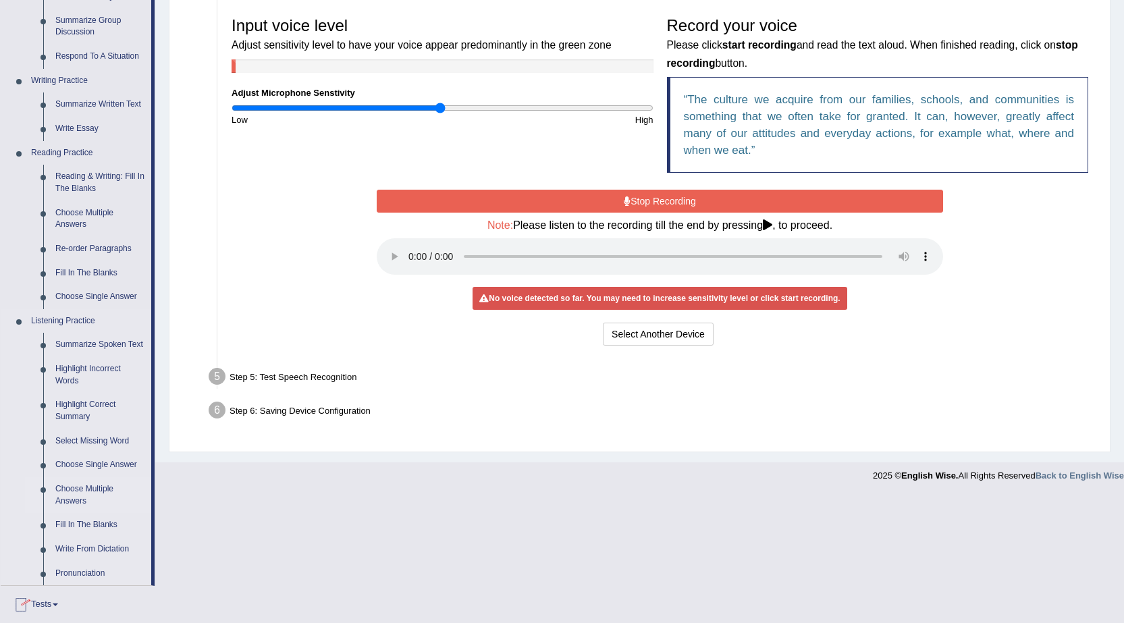
scroll to position [270, 0]
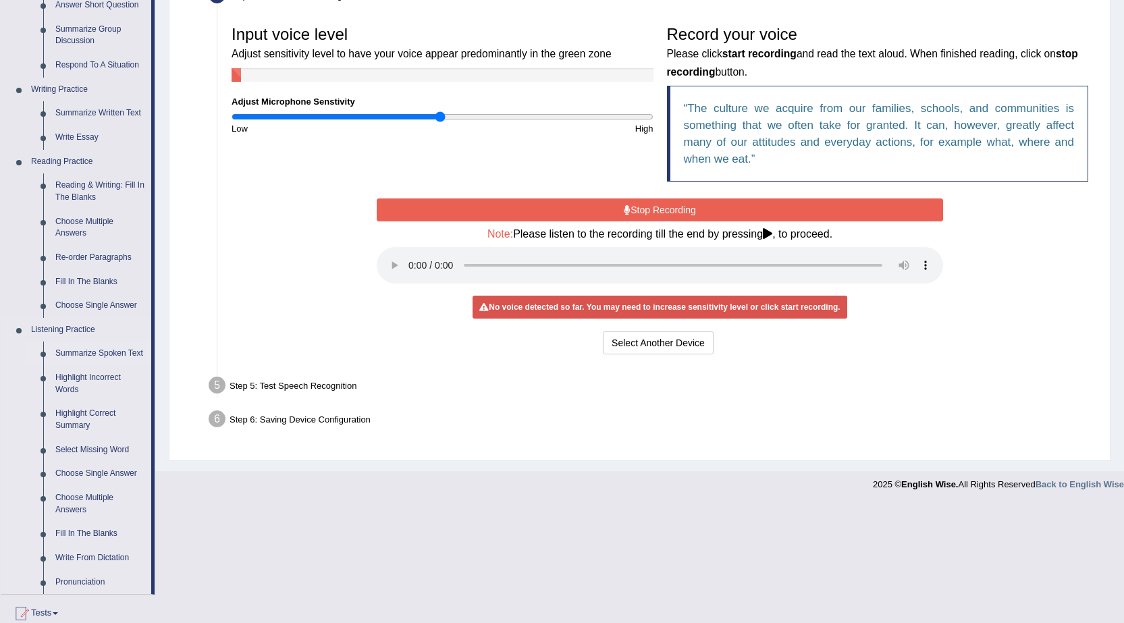
click at [99, 354] on link "Summarize Spoken Text" at bounding box center [100, 353] width 102 height 24
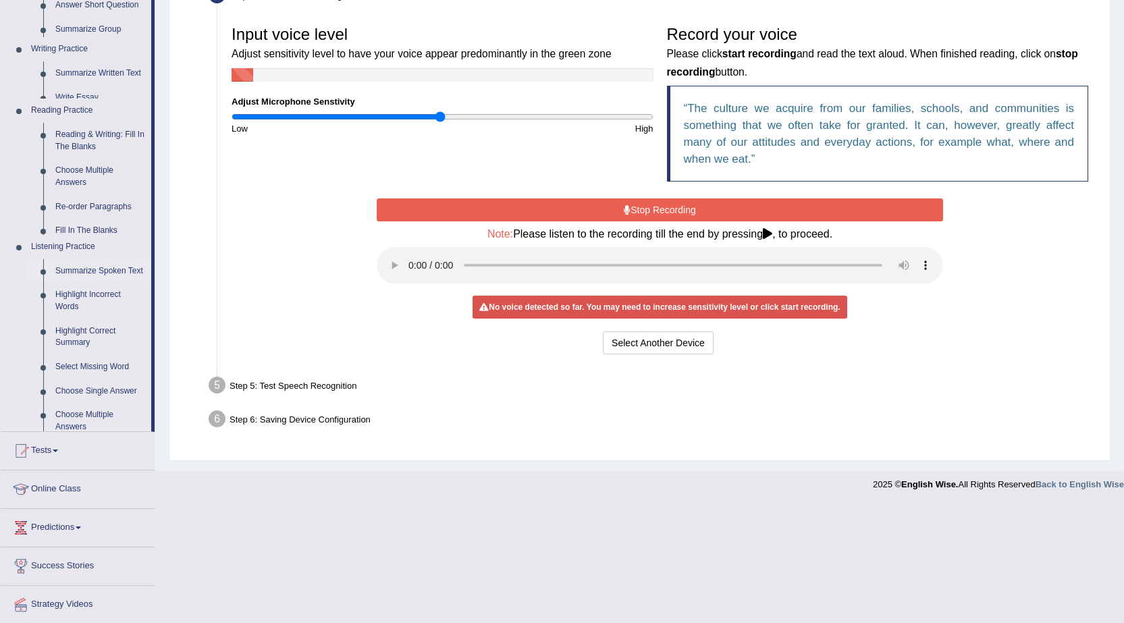
scroll to position [152, 0]
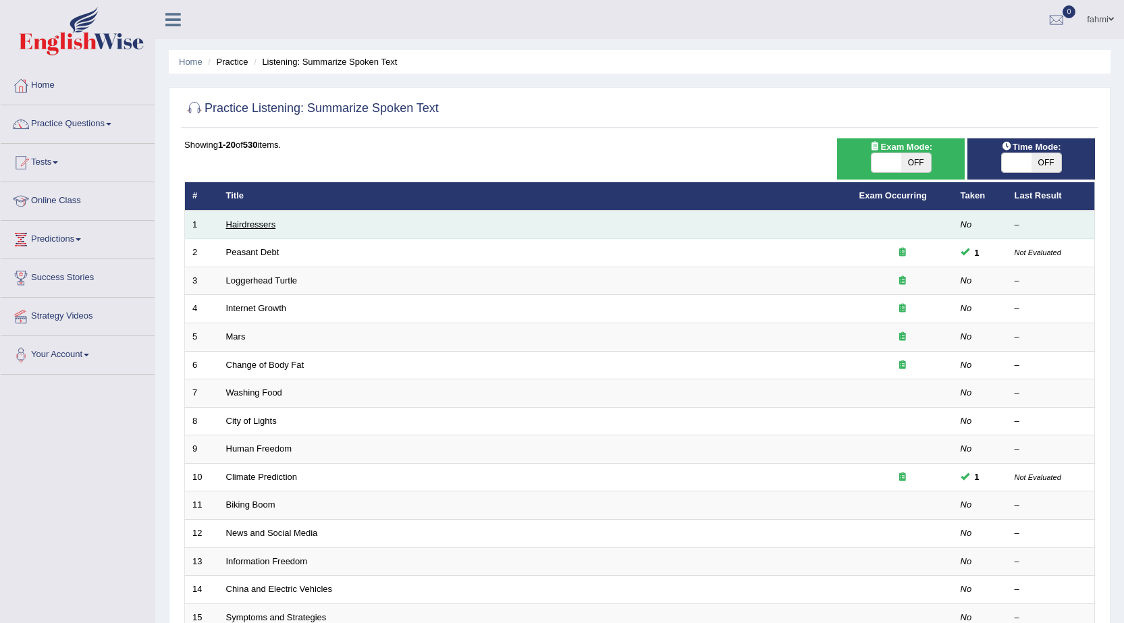
click at [270, 226] on link "Hairdressers" at bounding box center [251, 224] width 50 height 10
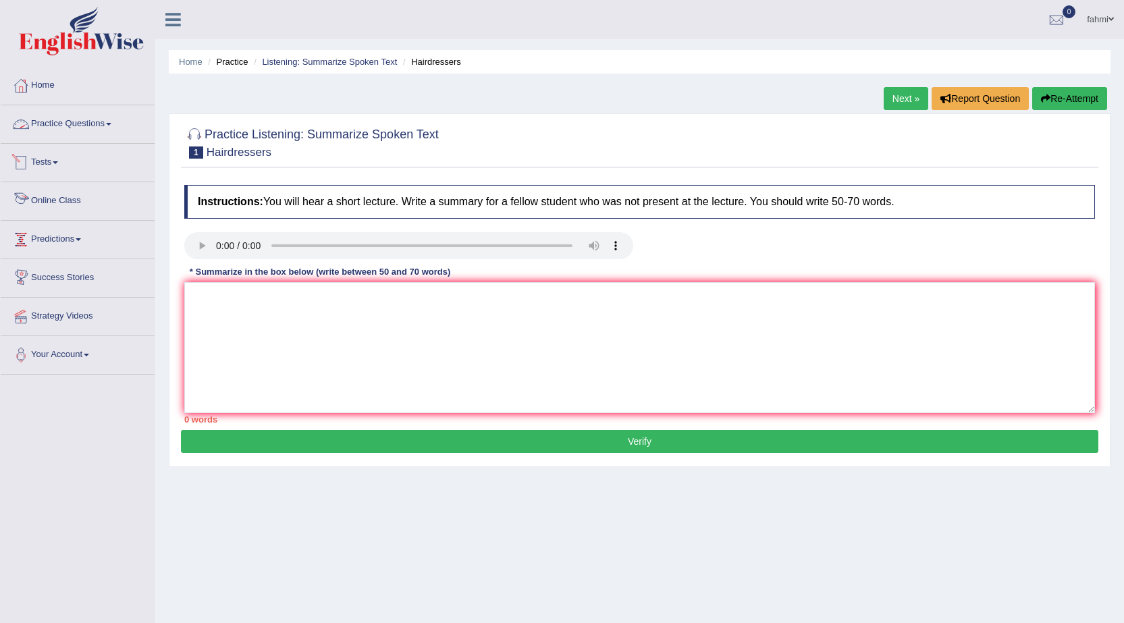
click at [49, 128] on link "Practice Questions" at bounding box center [78, 122] width 154 height 34
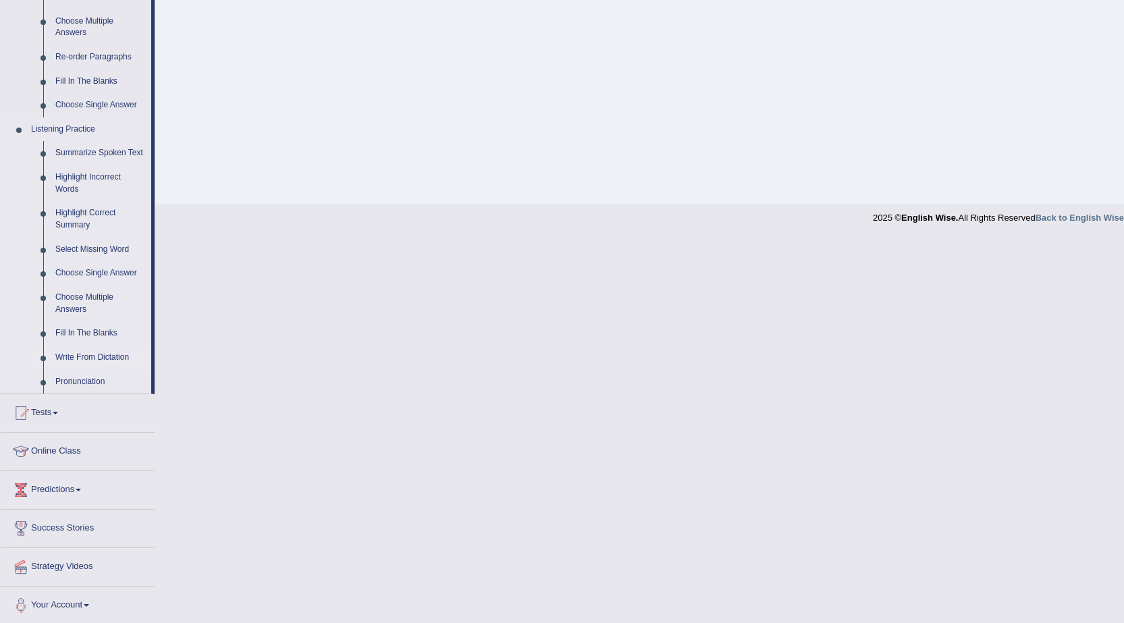
scroll to position [473, 0]
click at [45, 403] on link "Tests" at bounding box center [78, 408] width 154 height 34
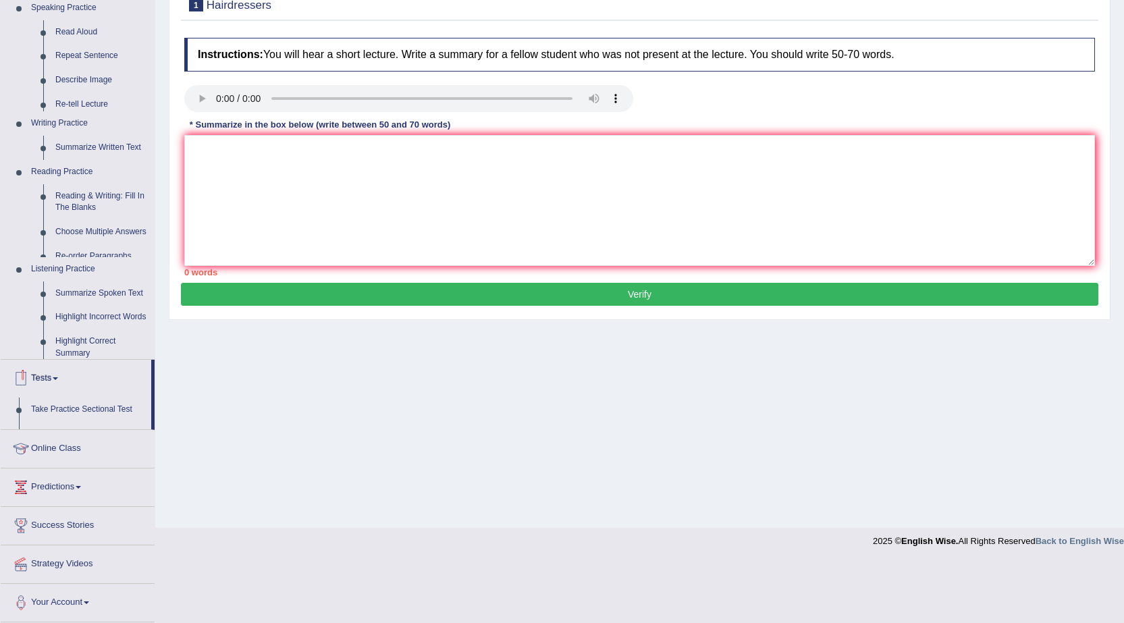
scroll to position [86, 0]
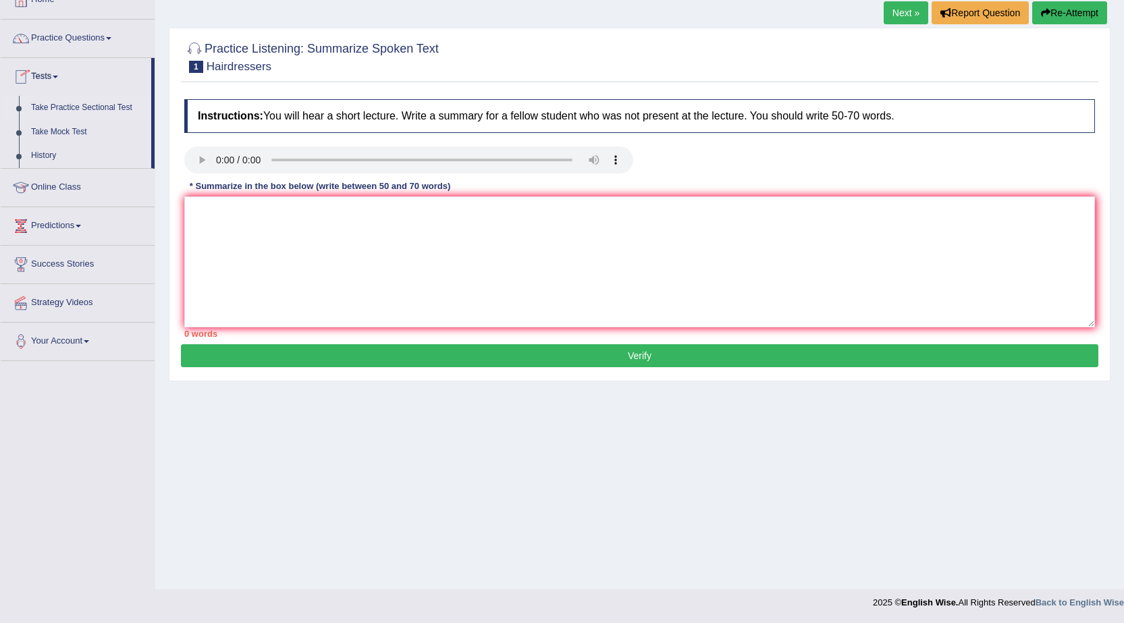
click at [55, 110] on link "Take Practice Sectional Test" at bounding box center [88, 108] width 126 height 24
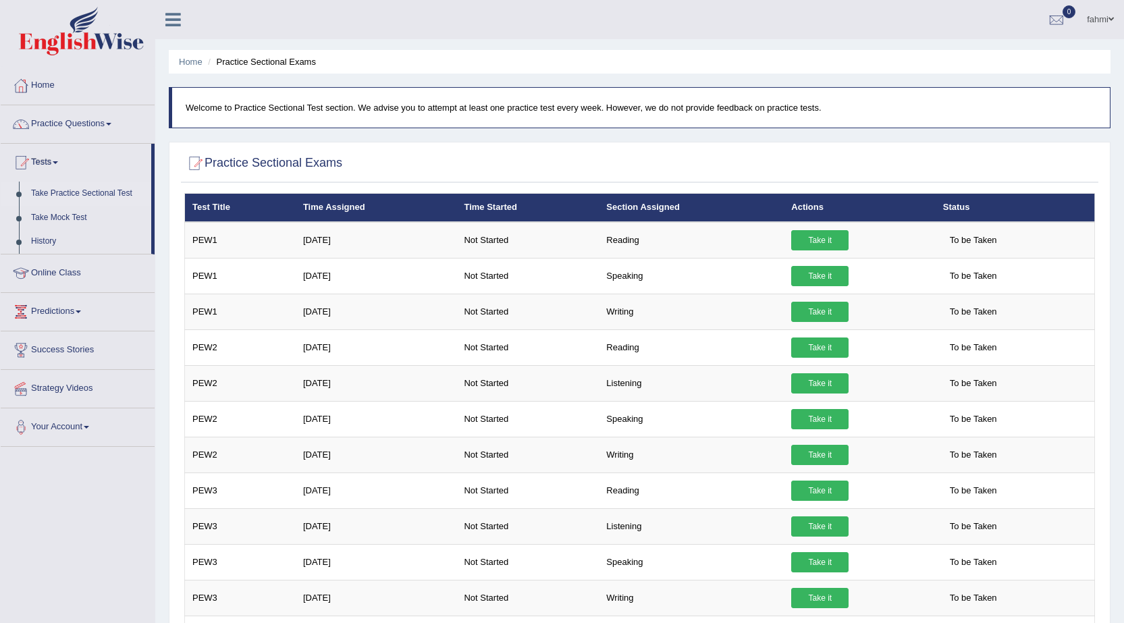
click at [1112, 19] on span at bounding box center [1110, 19] width 5 height 9
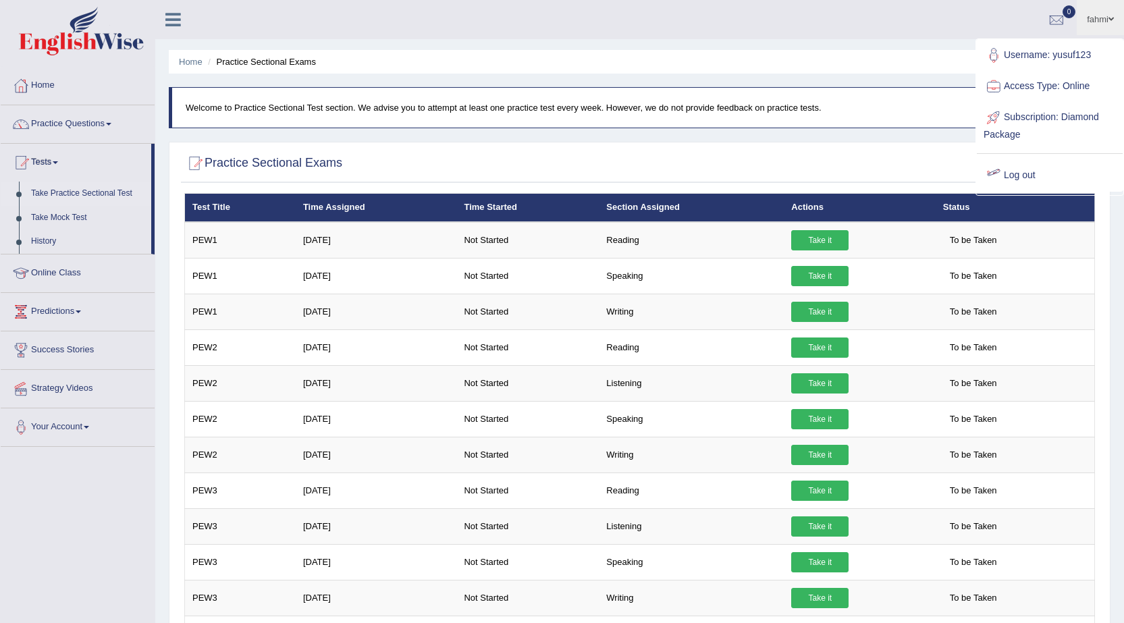
click at [1015, 175] on link "Log out" at bounding box center [1050, 175] width 146 height 31
